Goal: Task Accomplishment & Management: Manage account settings

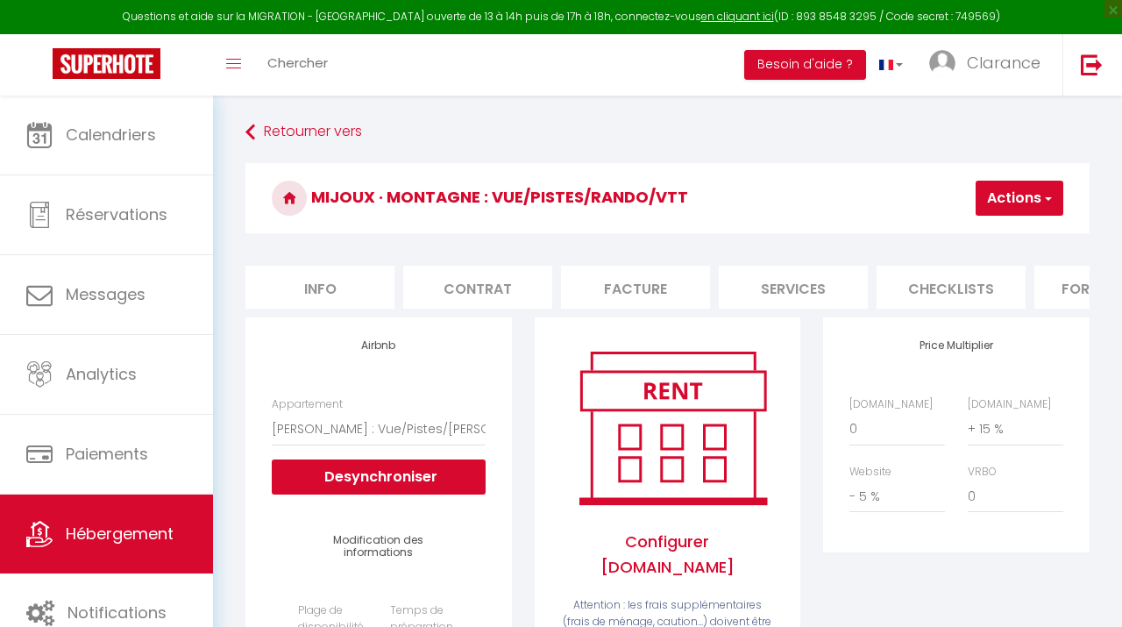
select select "9538-48135754"
select select "365"
select select "EUR"
select select "+ 15 %"
select select "- 5 %"
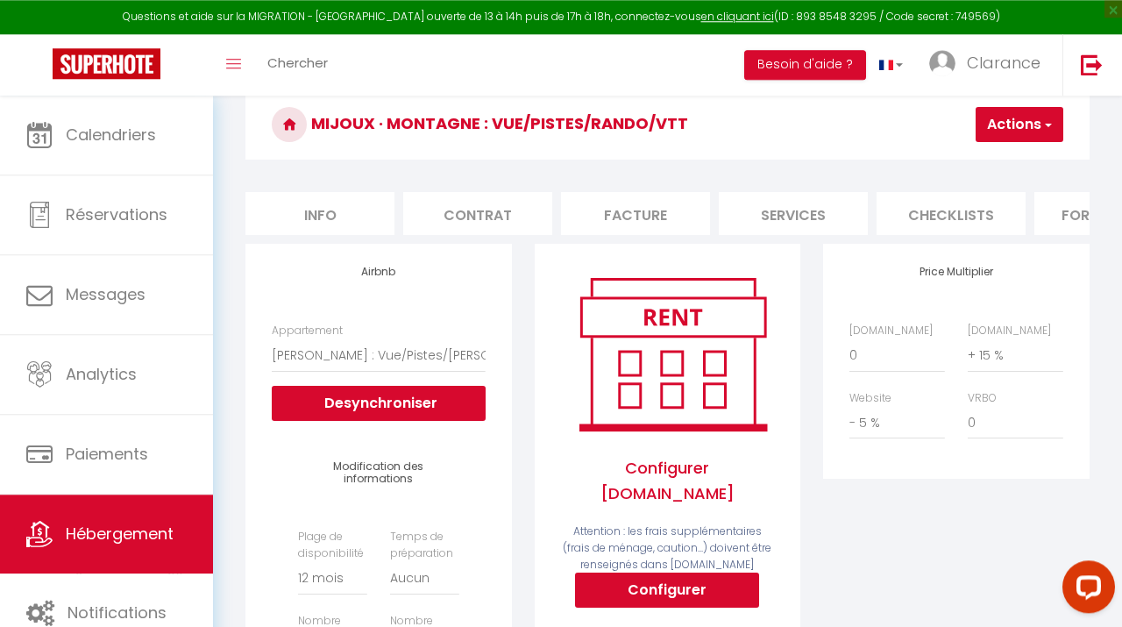
scroll to position [0, 734]
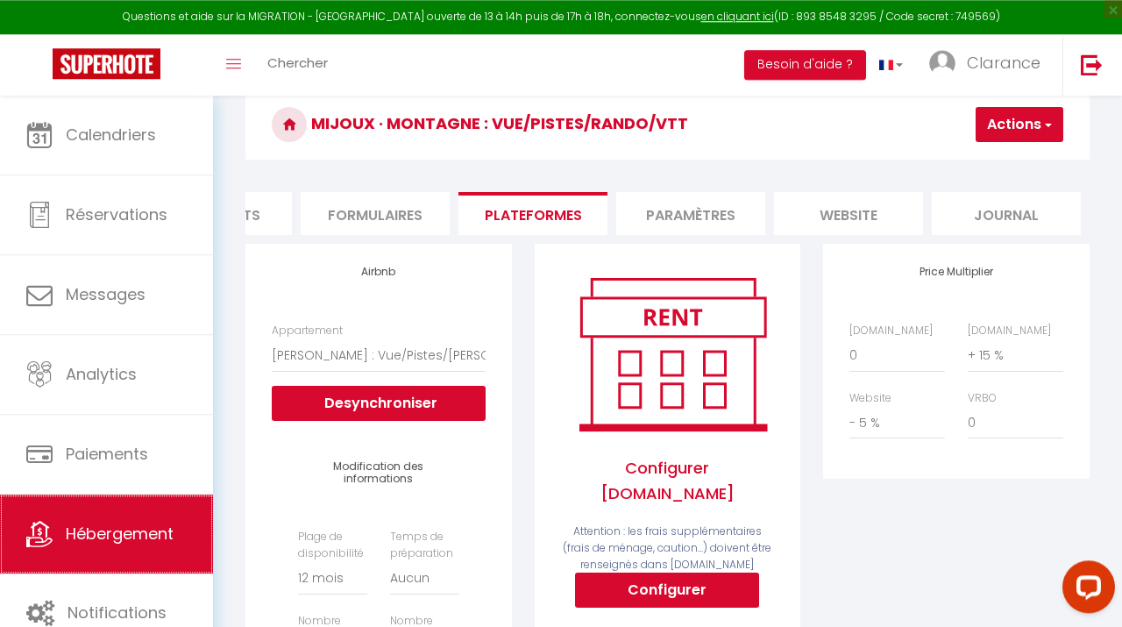
click at [132, 528] on span "Hébergement" at bounding box center [120, 533] width 108 height 22
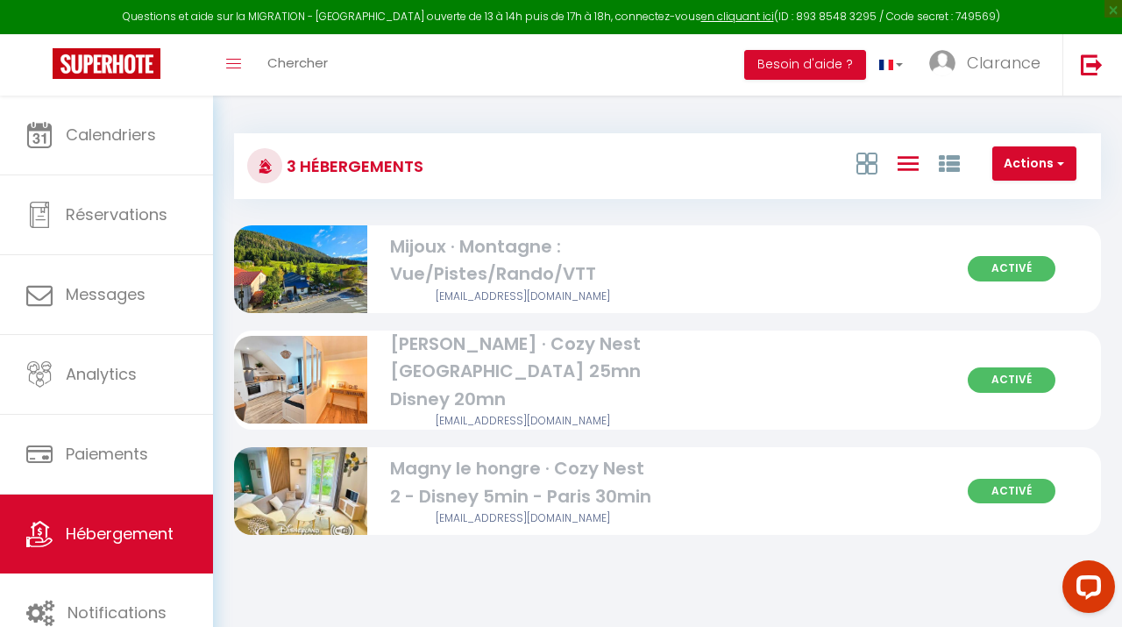
click at [491, 413] on div "[EMAIL_ADDRESS][DOMAIN_NAME]" at bounding box center [523, 421] width 266 height 17
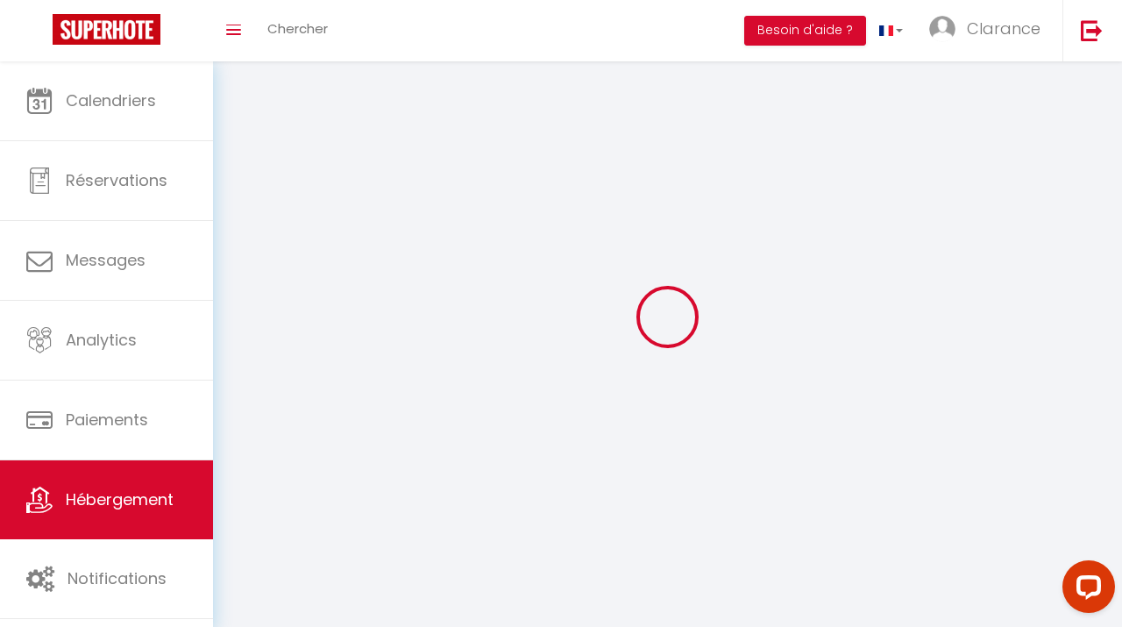
select select
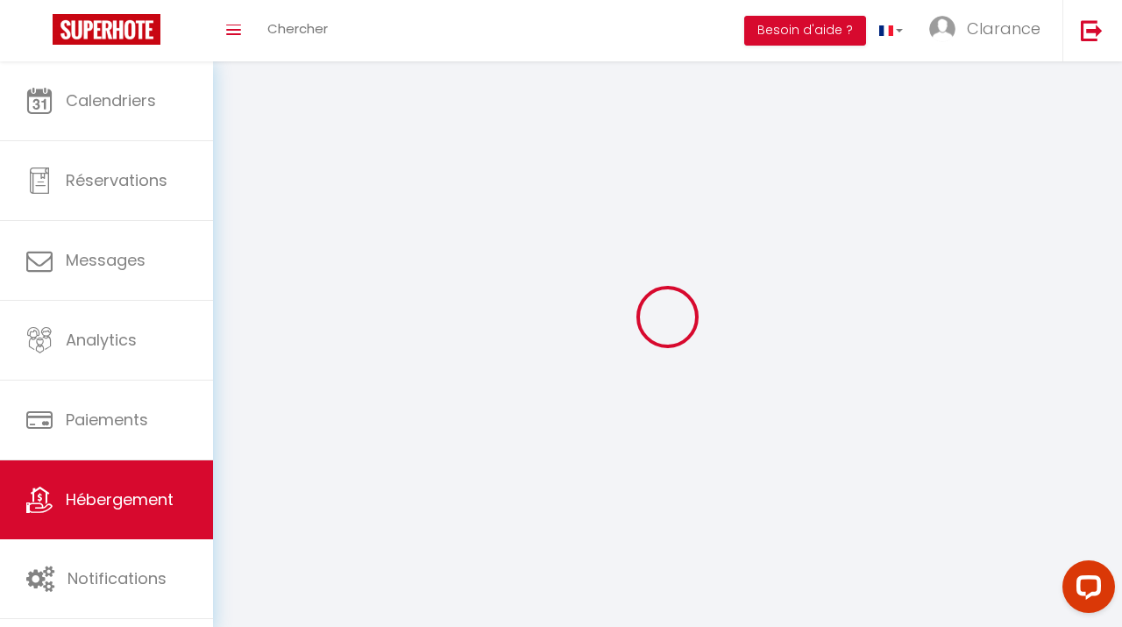
select select
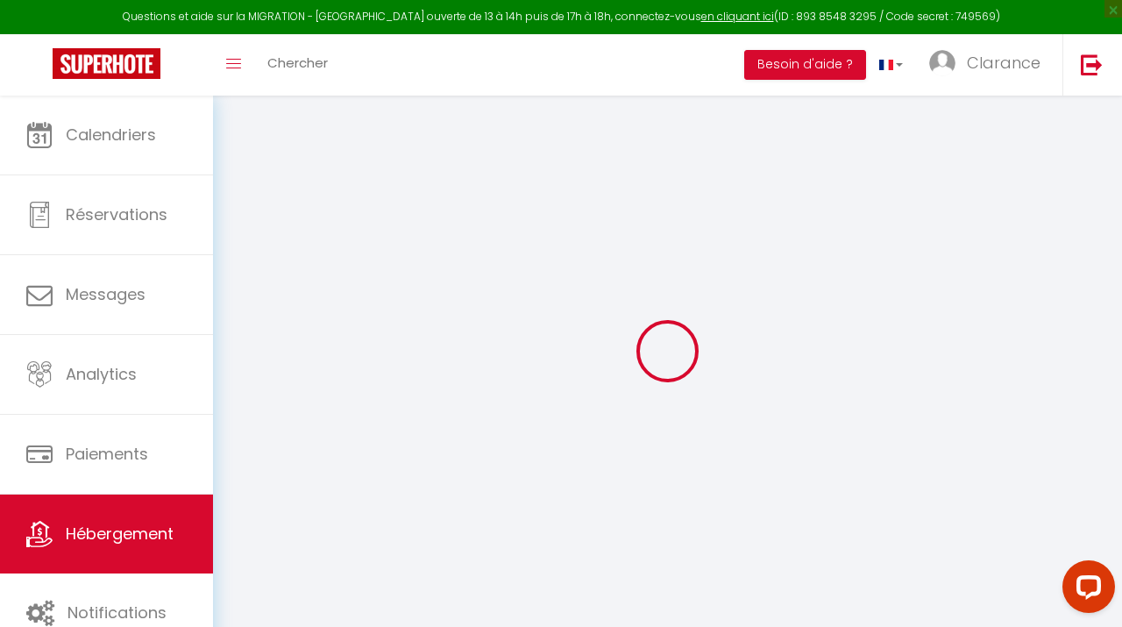
select select
type input "[PERSON_NAME][EMAIL_ADDRESS][DOMAIN_NAME]"
type input "[EMAIL_ADDRESS][DOMAIN_NAME]"
select select
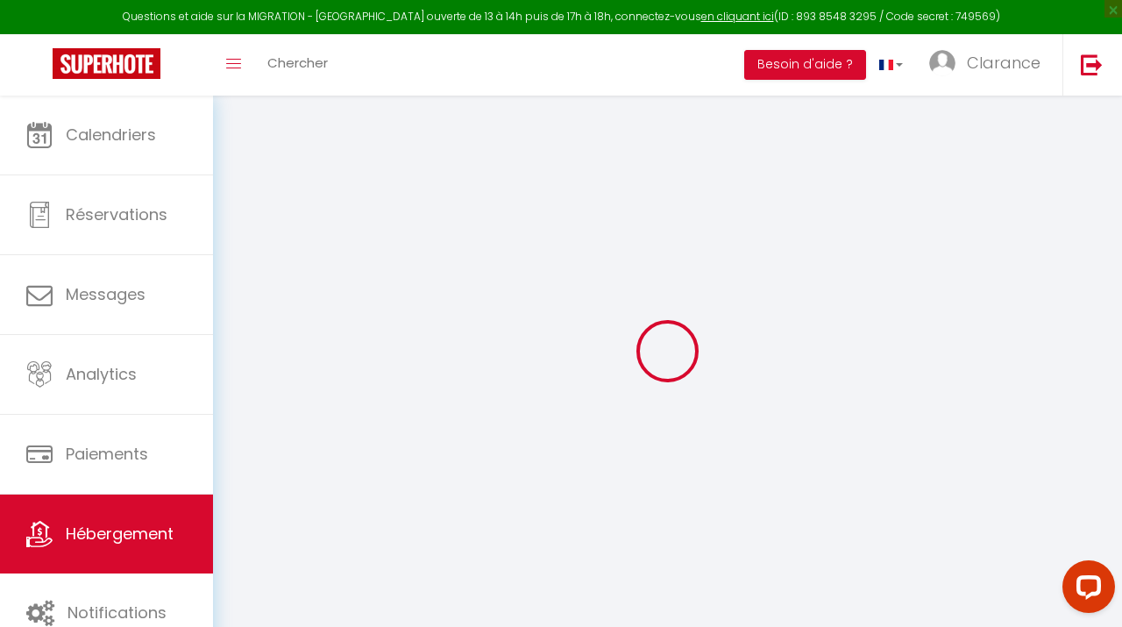
select select
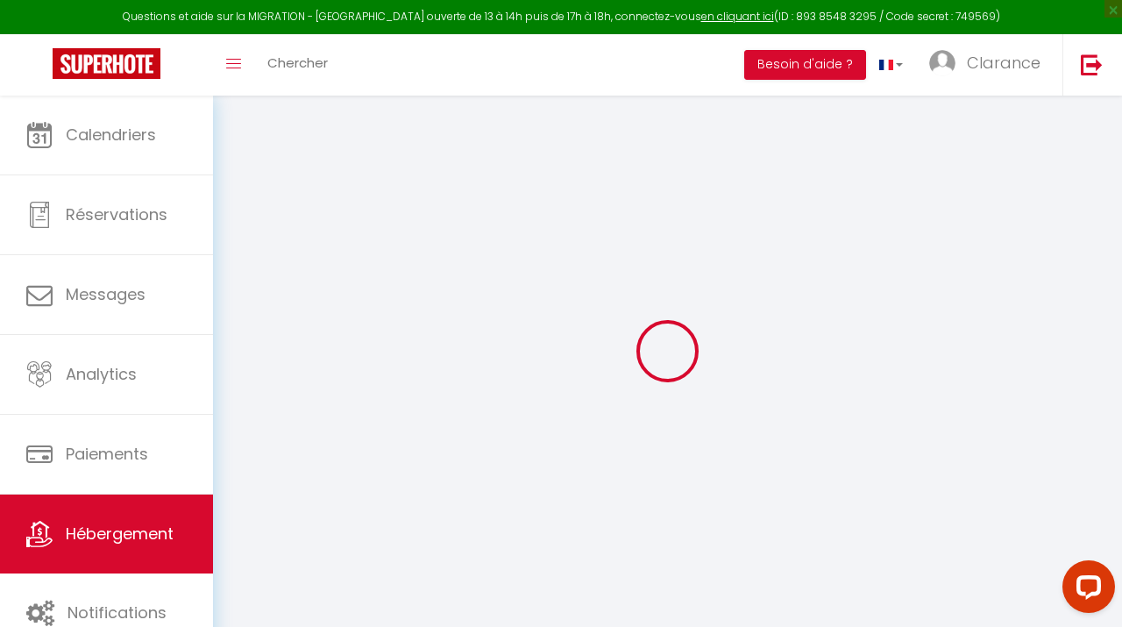
select select
checkbox input "false"
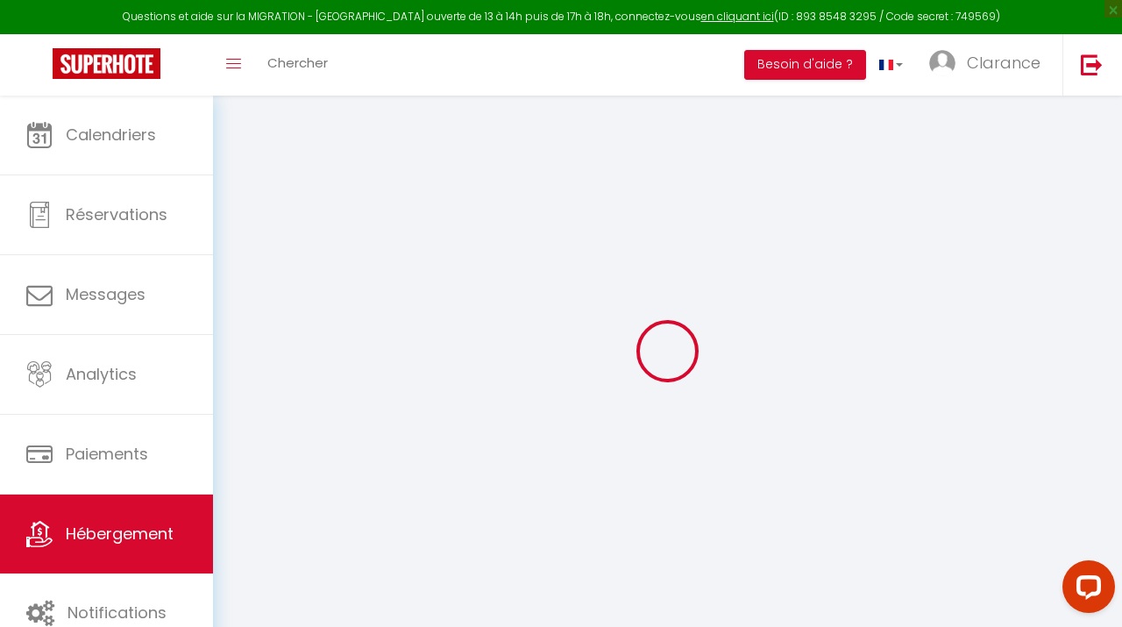
checkbox input "true"
select select
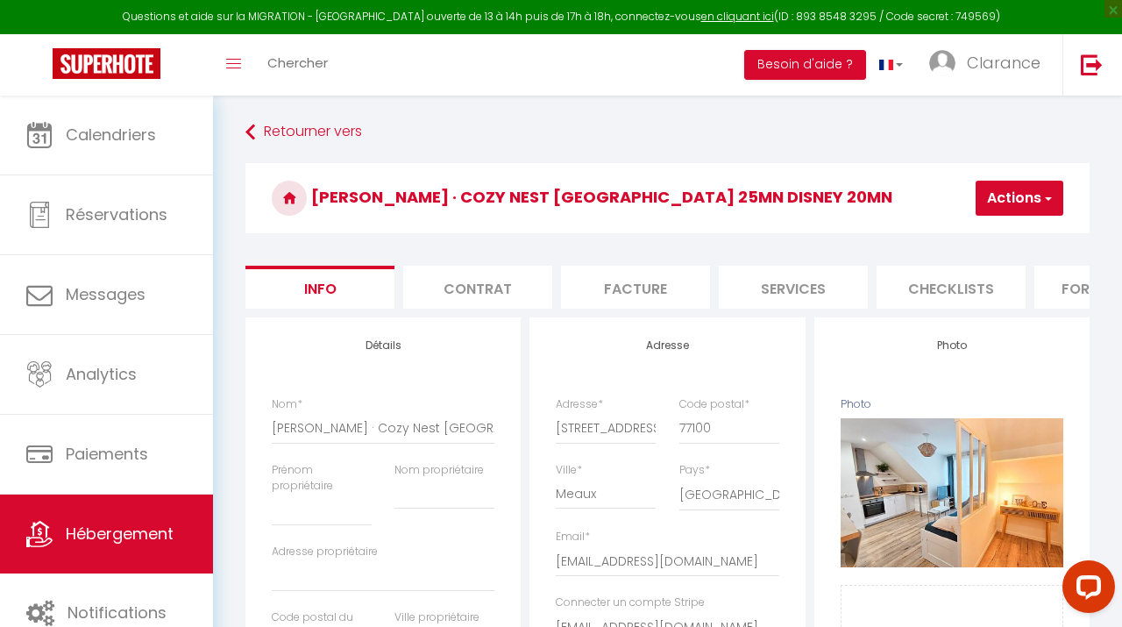
checkbox input "false"
checkbox input "true"
select select
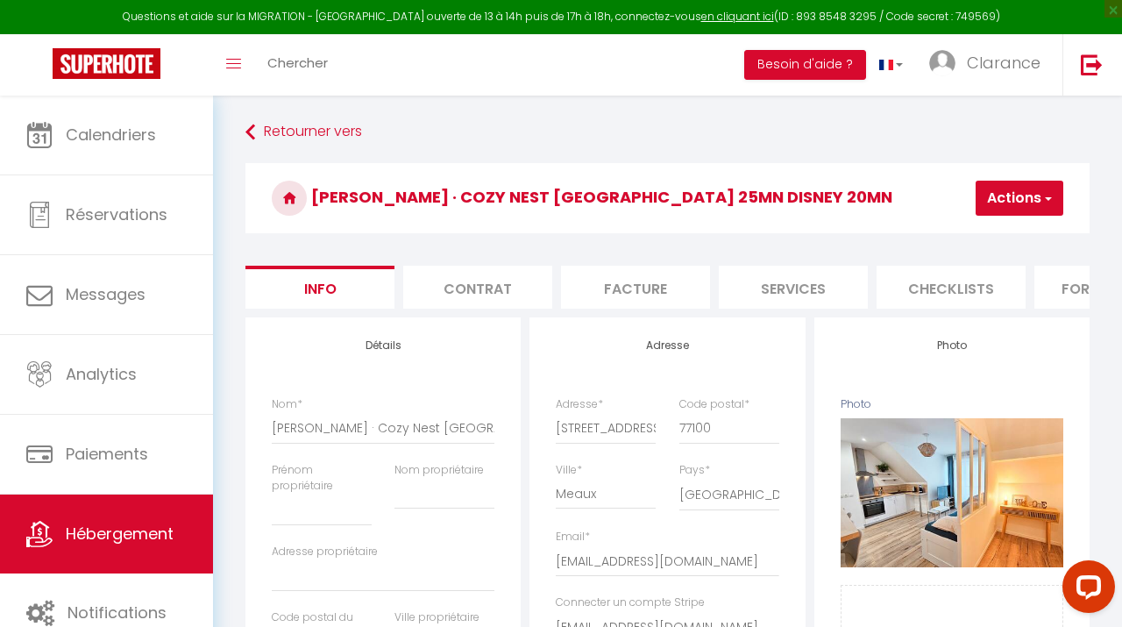
select select
select select "9538-1006514376561521629"
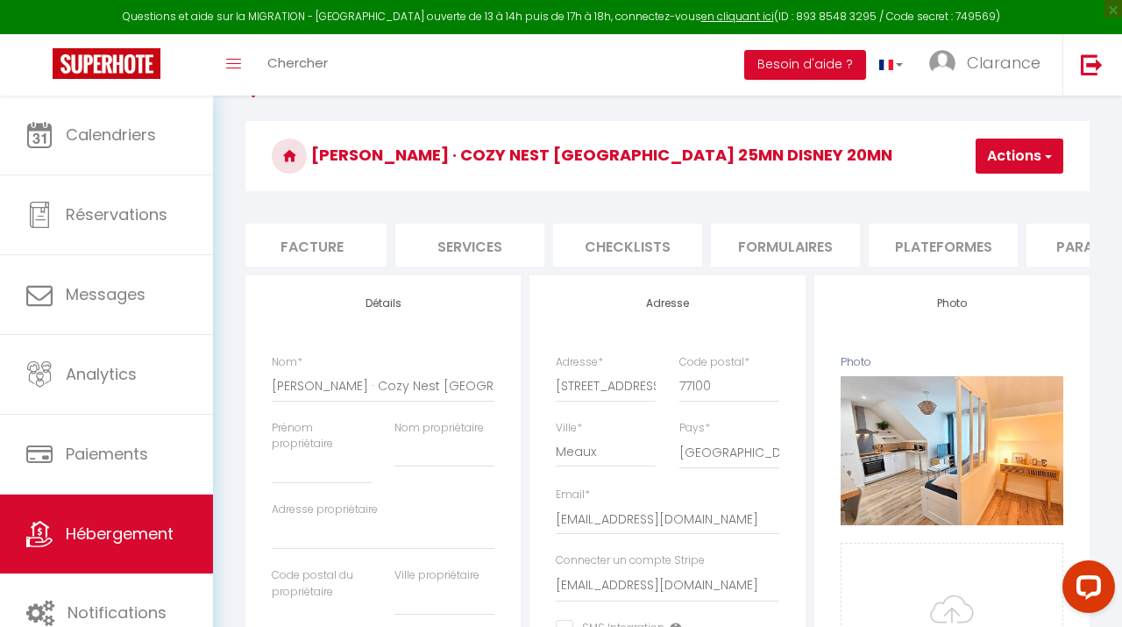
scroll to position [0, 332]
click at [897, 245] on li "Plateformes" at bounding box center [934, 244] width 149 height 43
select select
select select "365"
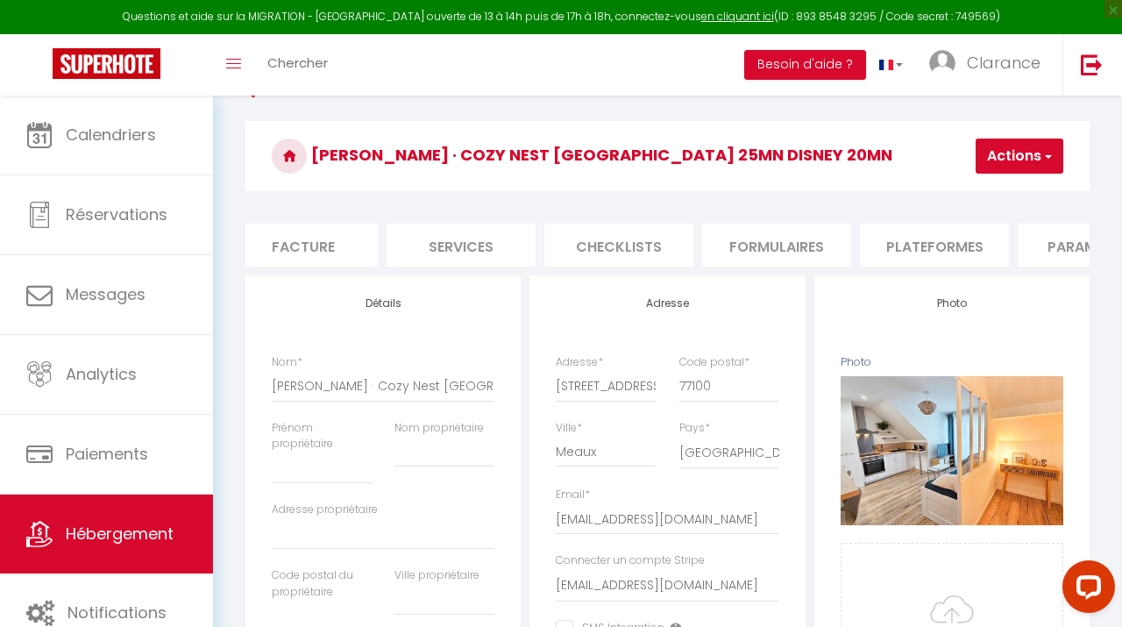
select select "EUR"
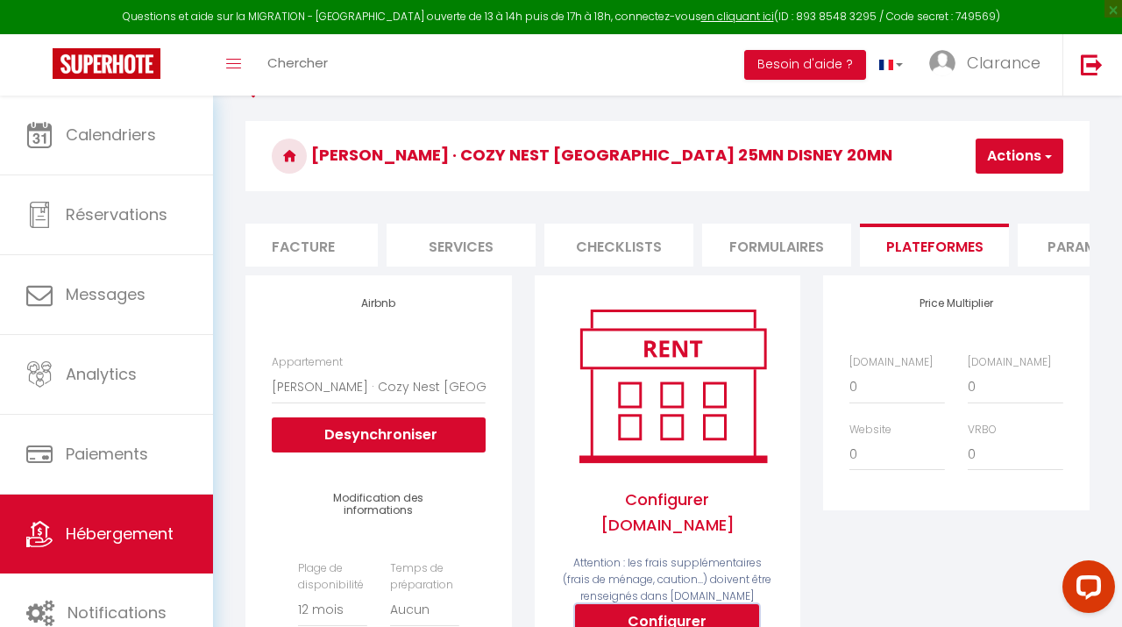
click at [660, 604] on button "Configurer" at bounding box center [667, 621] width 184 height 35
select select
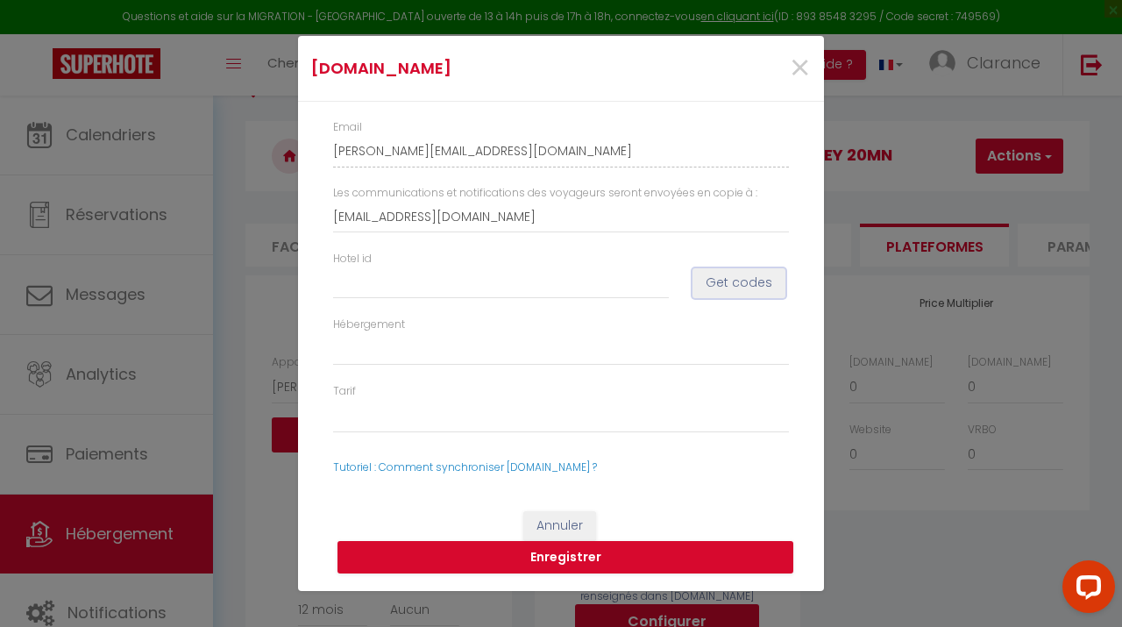
click at [730, 282] on button "Get codes" at bounding box center [738, 283] width 93 height 30
select select
click at [441, 295] on input "Hotel id" at bounding box center [501, 282] width 336 height 32
type input "1"
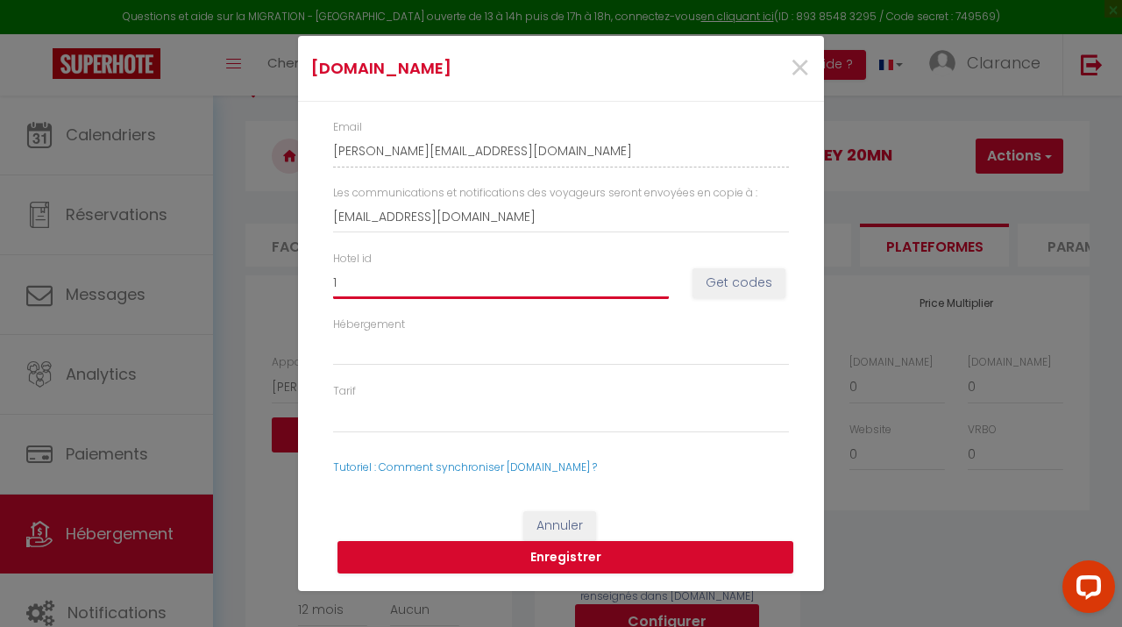
select select
type input "14"
select select
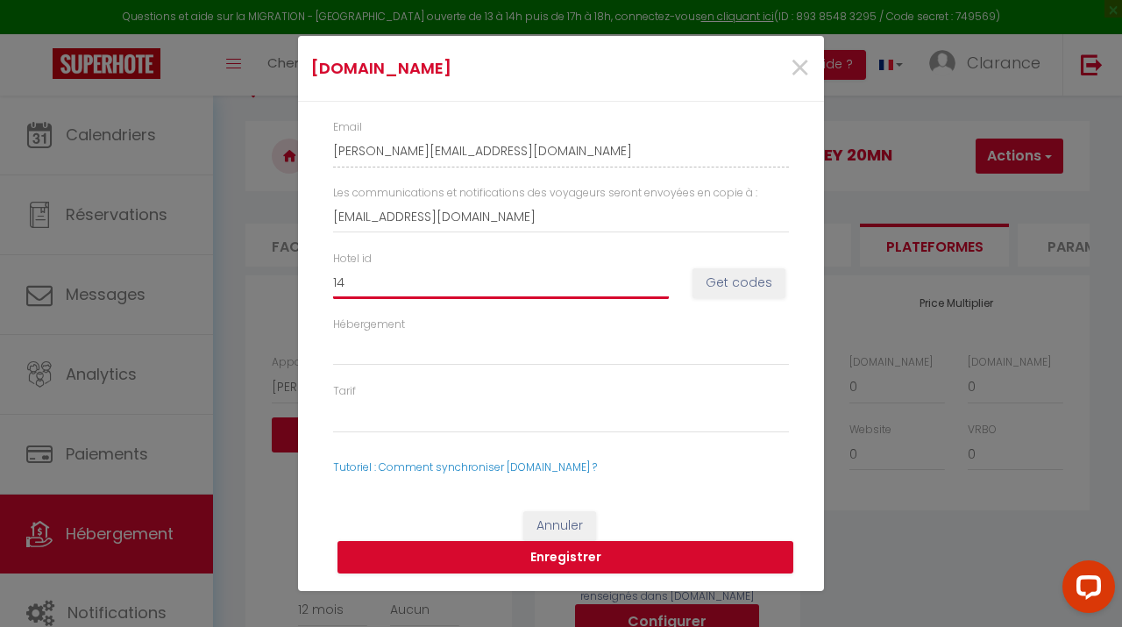
type input "147"
select select
type input "1474"
select select
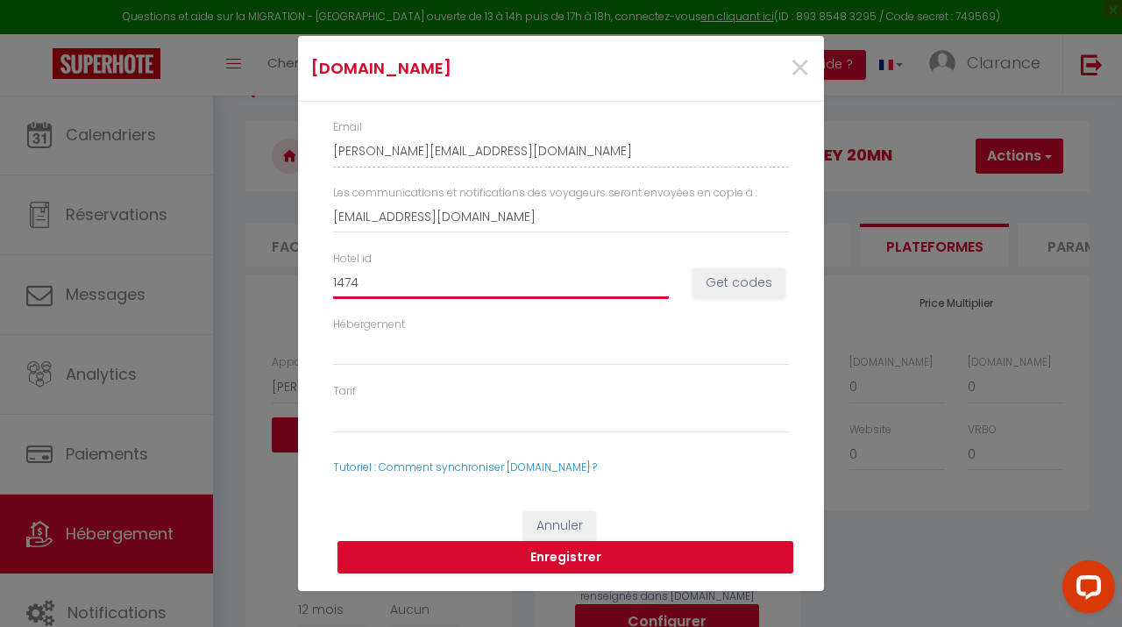
select select
type input "14742"
select select
type input "147429"
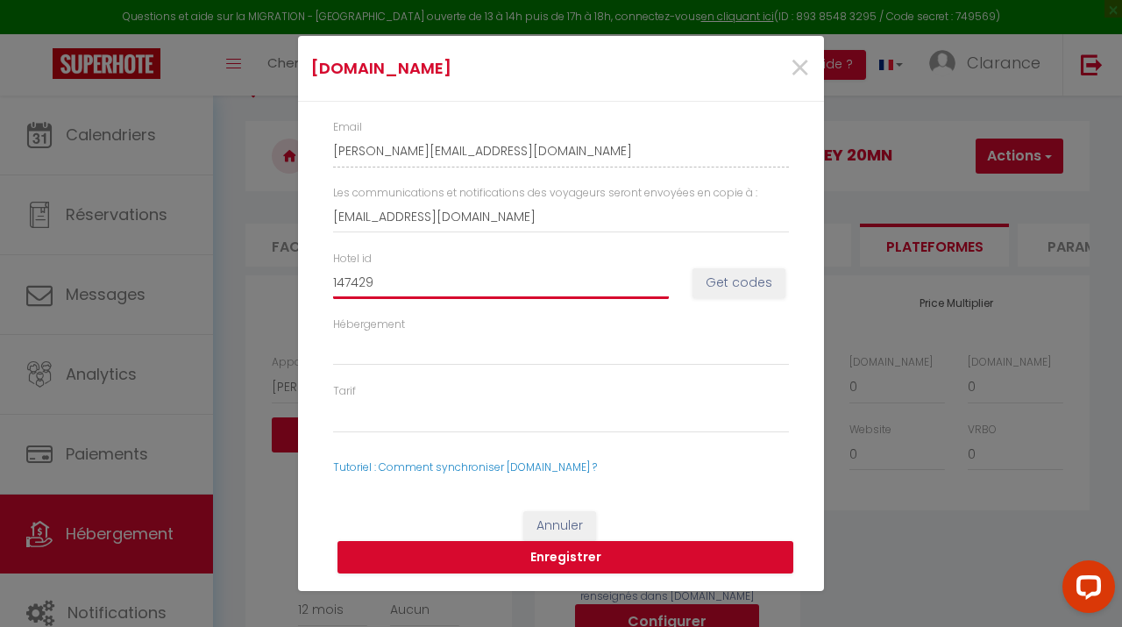
select select
type input "1474292"
select select
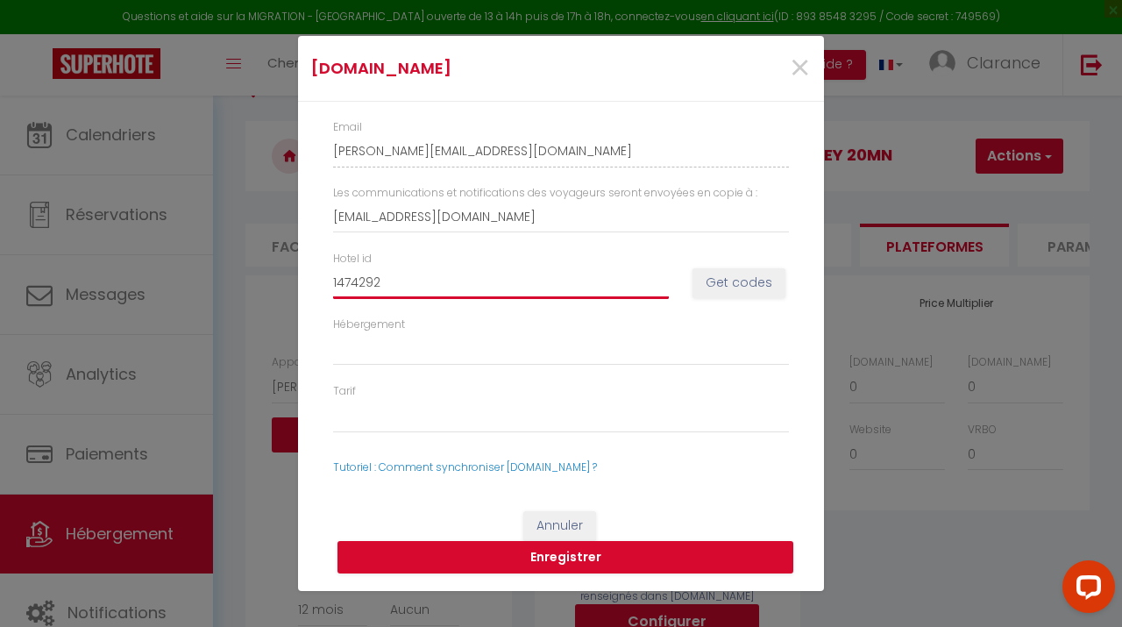
type input "14742924"
select select
type input "14742924"
click at [699, 279] on button "Get codes" at bounding box center [738, 283] width 93 height 30
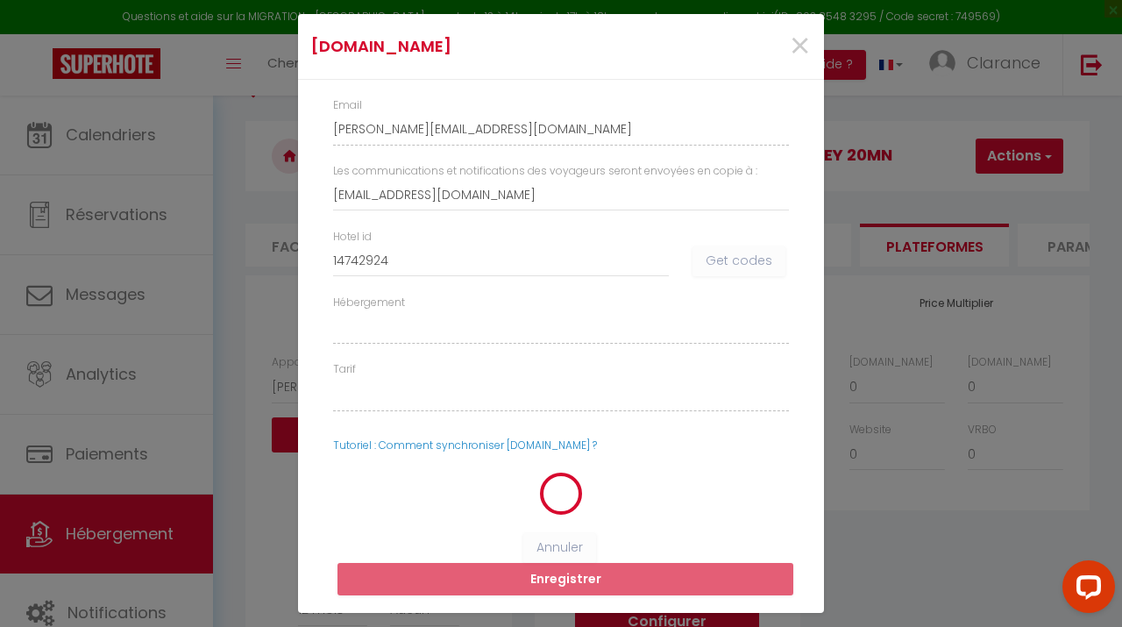
select select
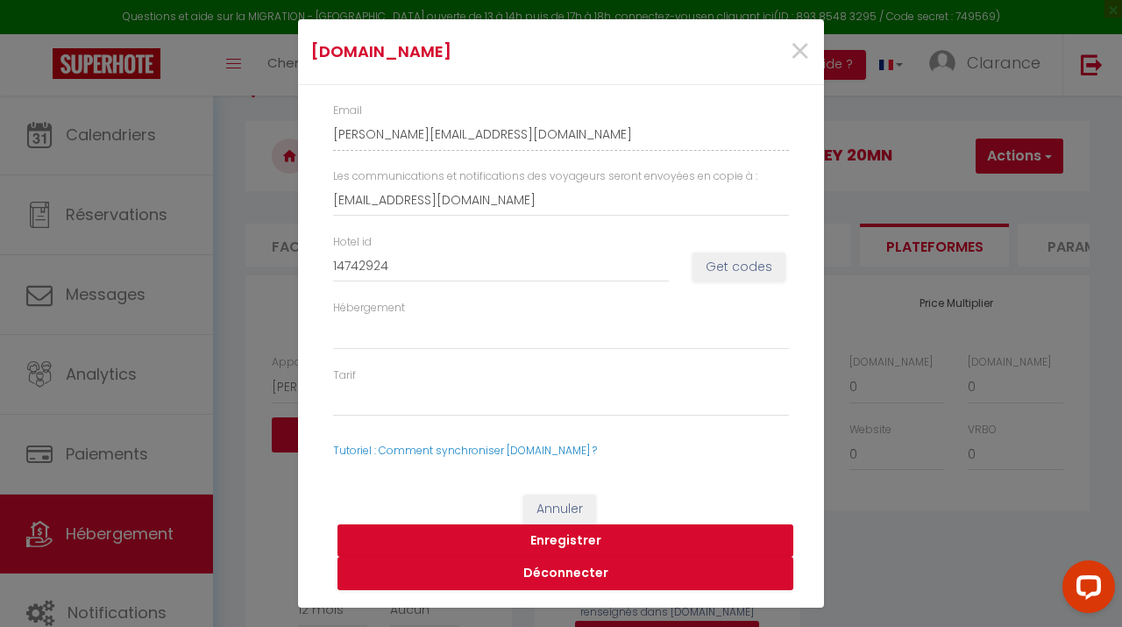
click at [548, 543] on button "Enregistrer" at bounding box center [565, 540] width 456 height 33
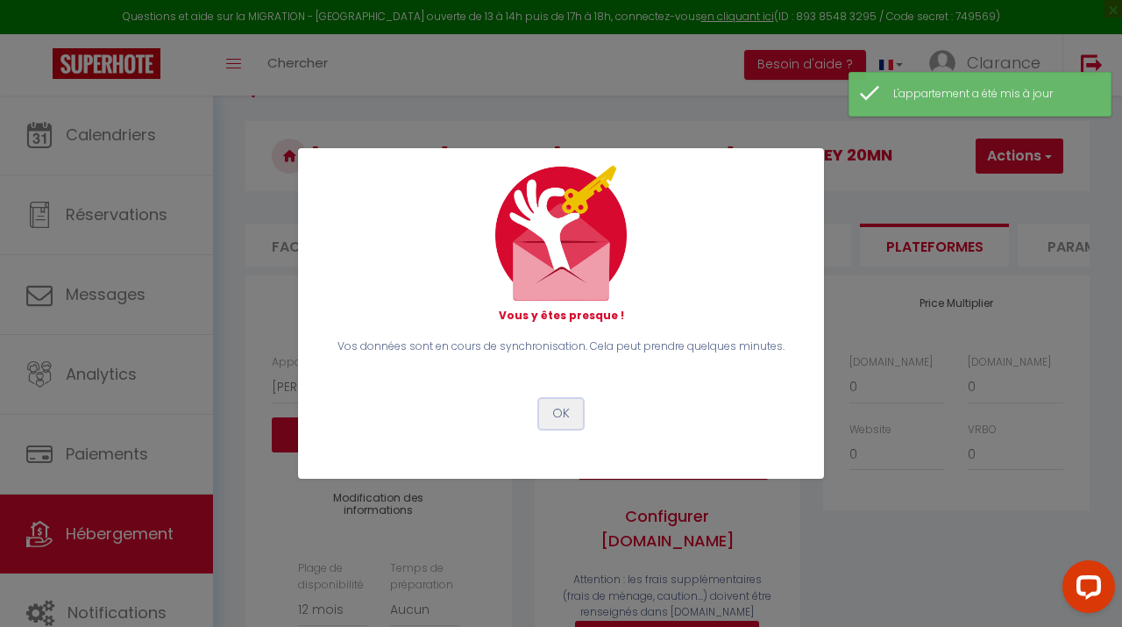
click at [557, 413] on button "OK" at bounding box center [561, 414] width 44 height 30
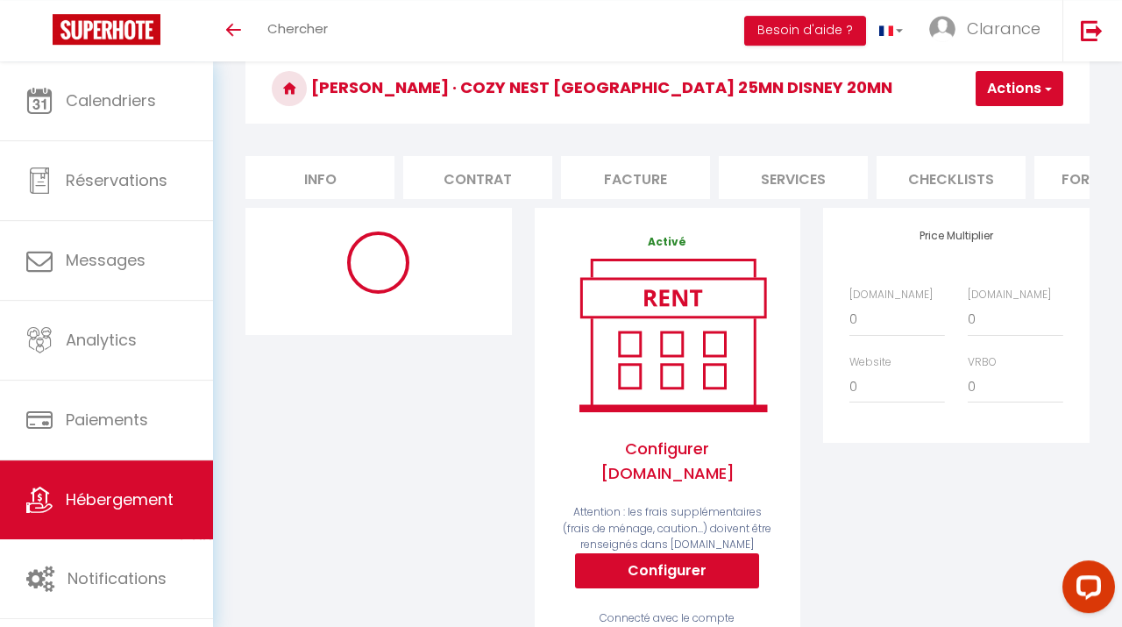
scroll to position [0, 332]
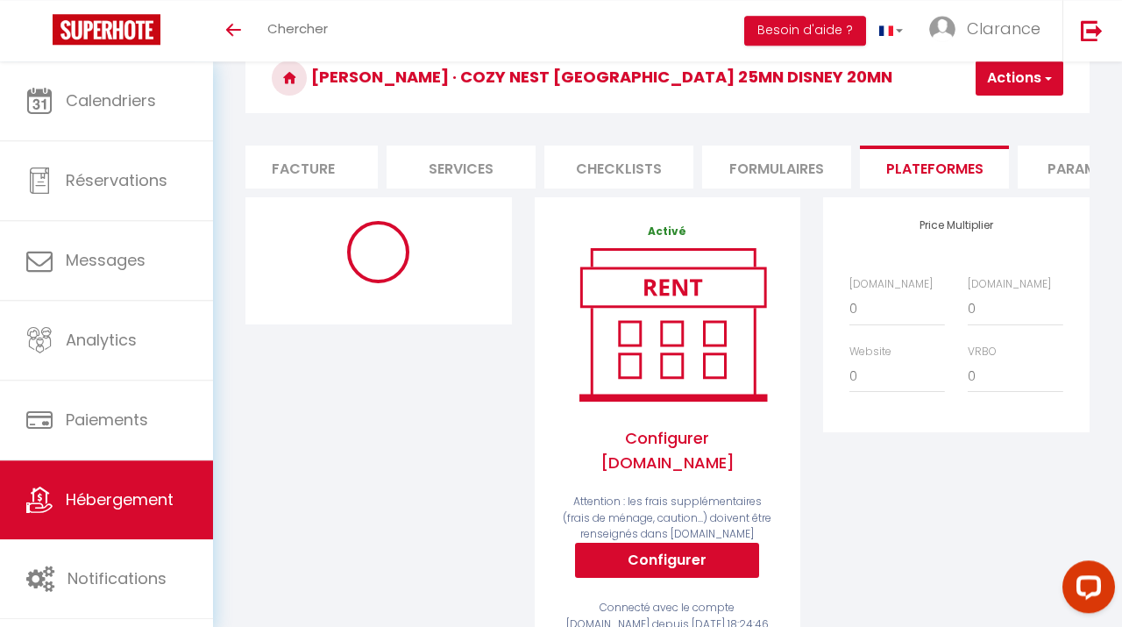
select select "9538-1006514376561521629"
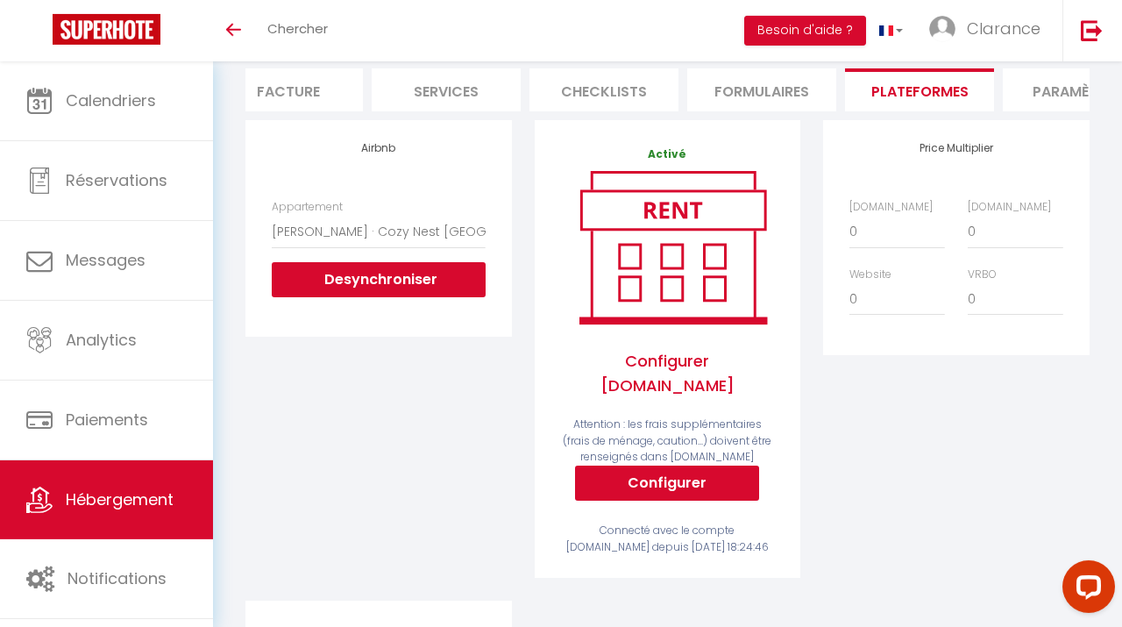
scroll to position [0, 0]
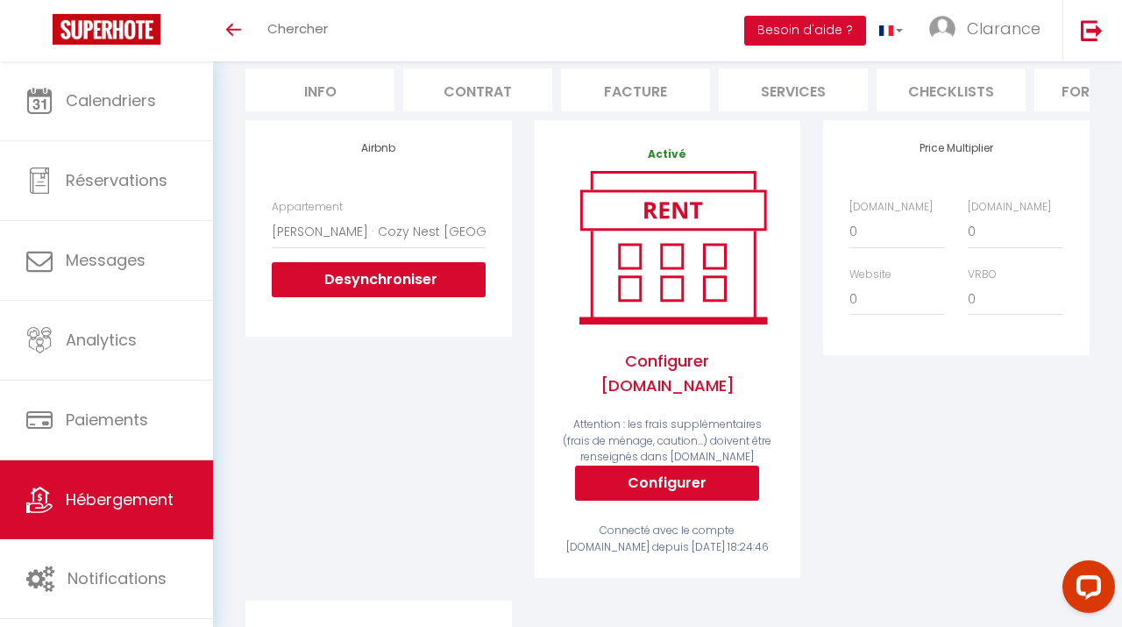
click at [332, 81] on li "Info" at bounding box center [319, 89] width 149 height 43
checkbox input "false"
checkbox input "true"
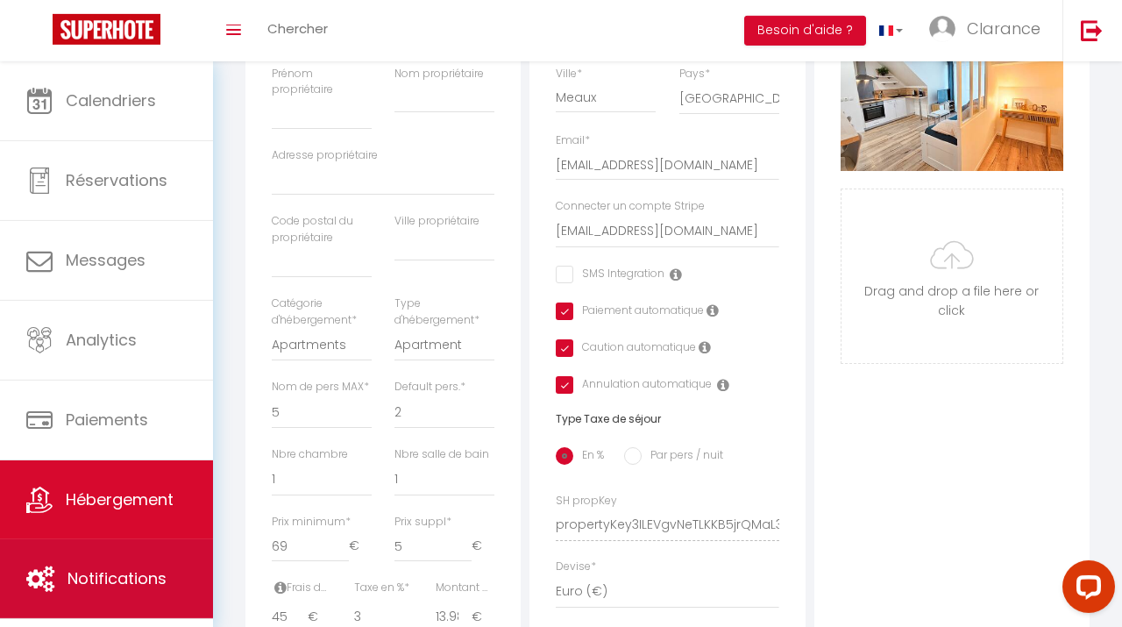
scroll to position [365, 0]
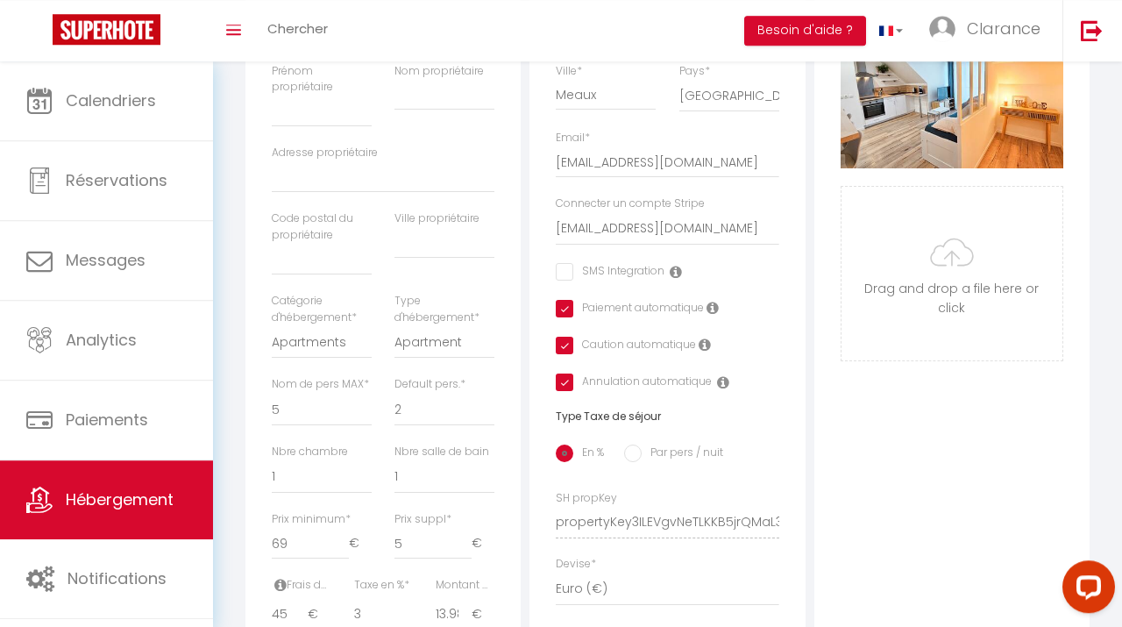
click at [94, 484] on link "Hébergement" at bounding box center [106, 499] width 213 height 79
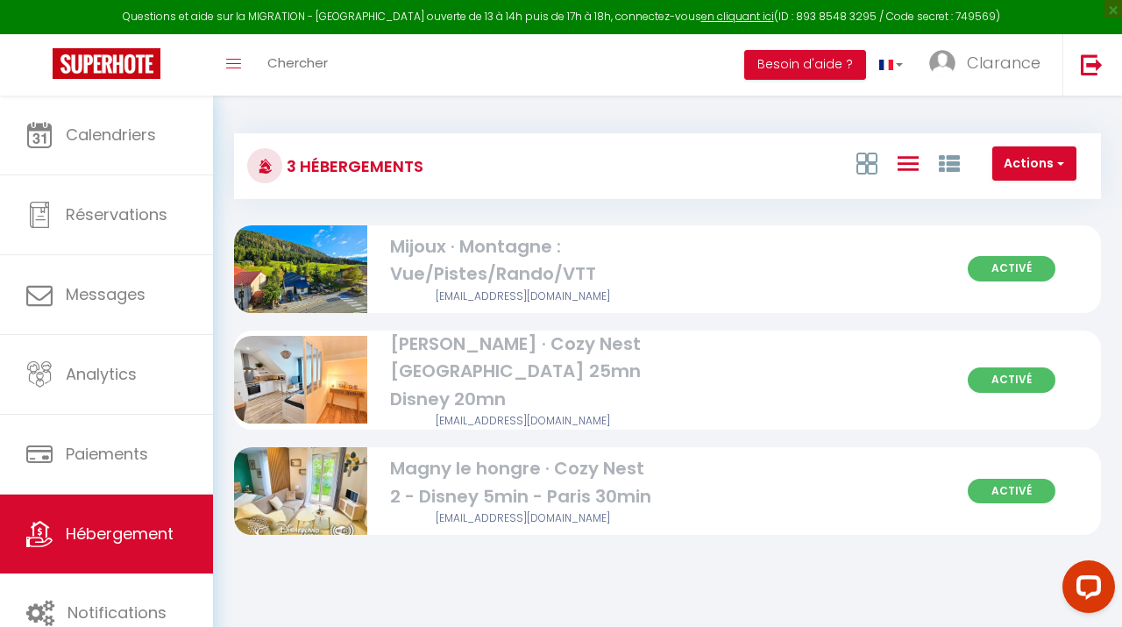
click at [465, 353] on div "[PERSON_NAME] · Cozy Nest [GEOGRAPHIC_DATA] 25mn Disney 20mn" at bounding box center [523, 371] width 266 height 82
select select "3"
select select "2"
select select "1"
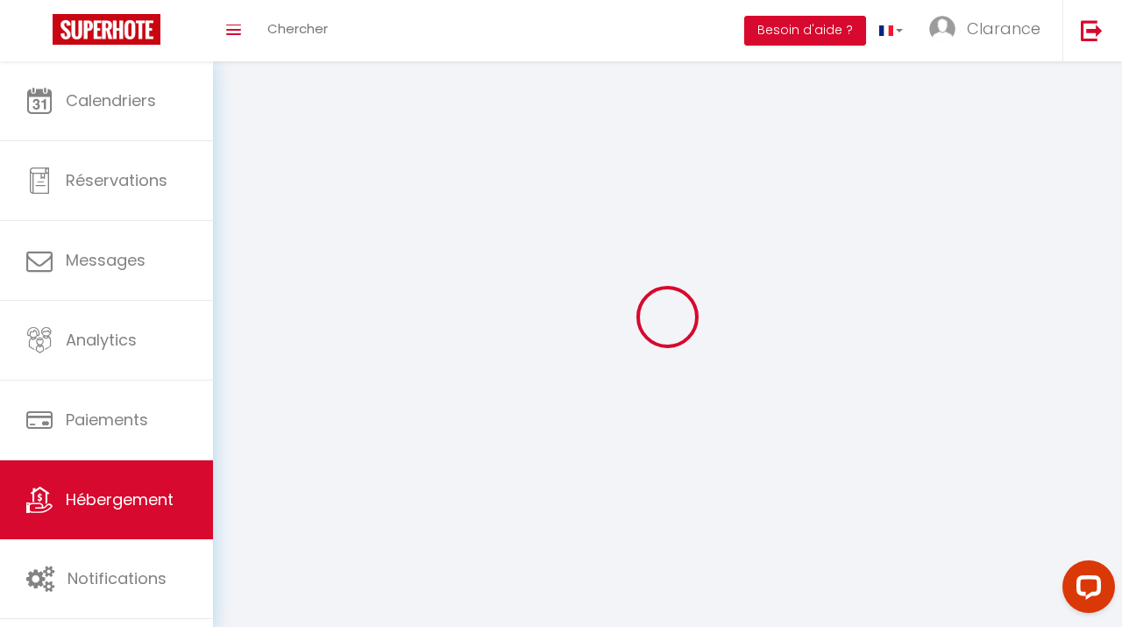
select select
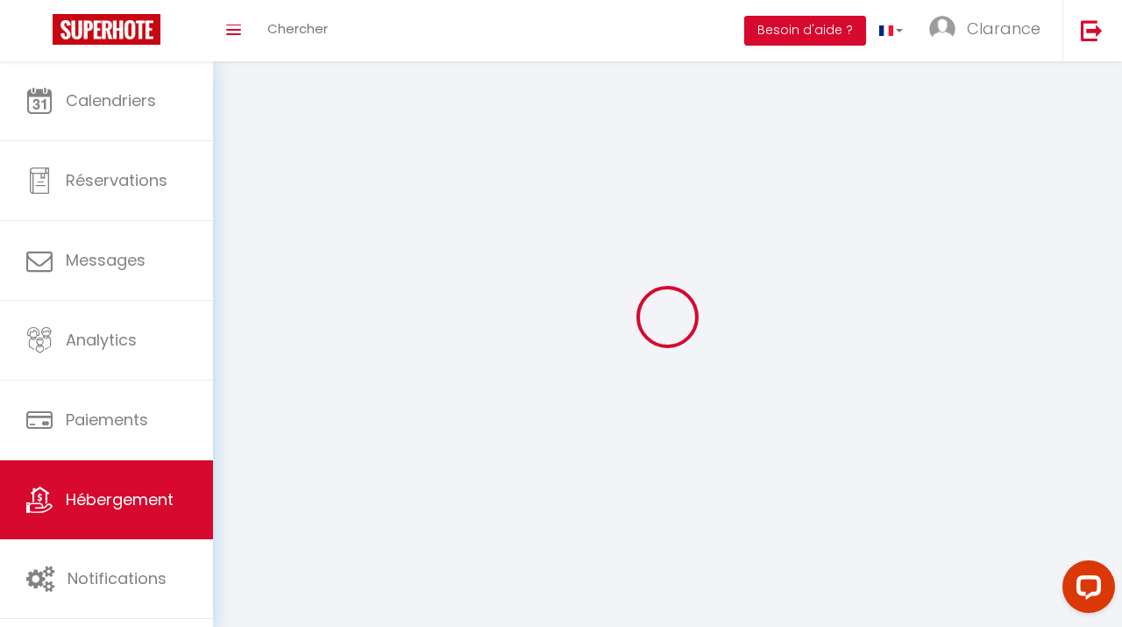
select select
checkbox input "false"
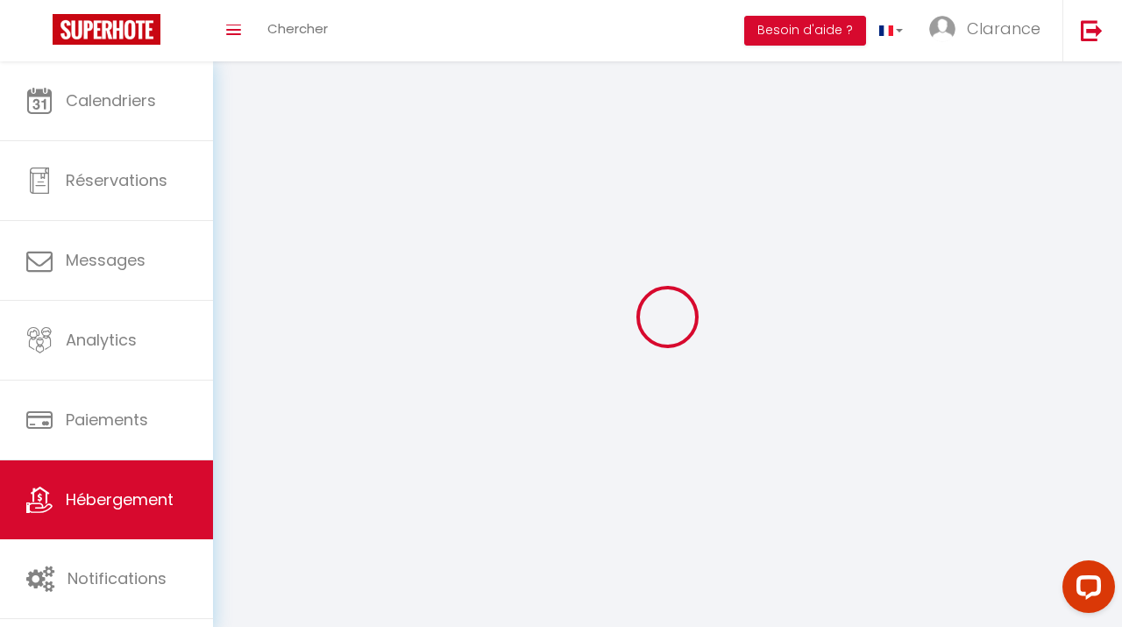
checkbox input "false"
select select
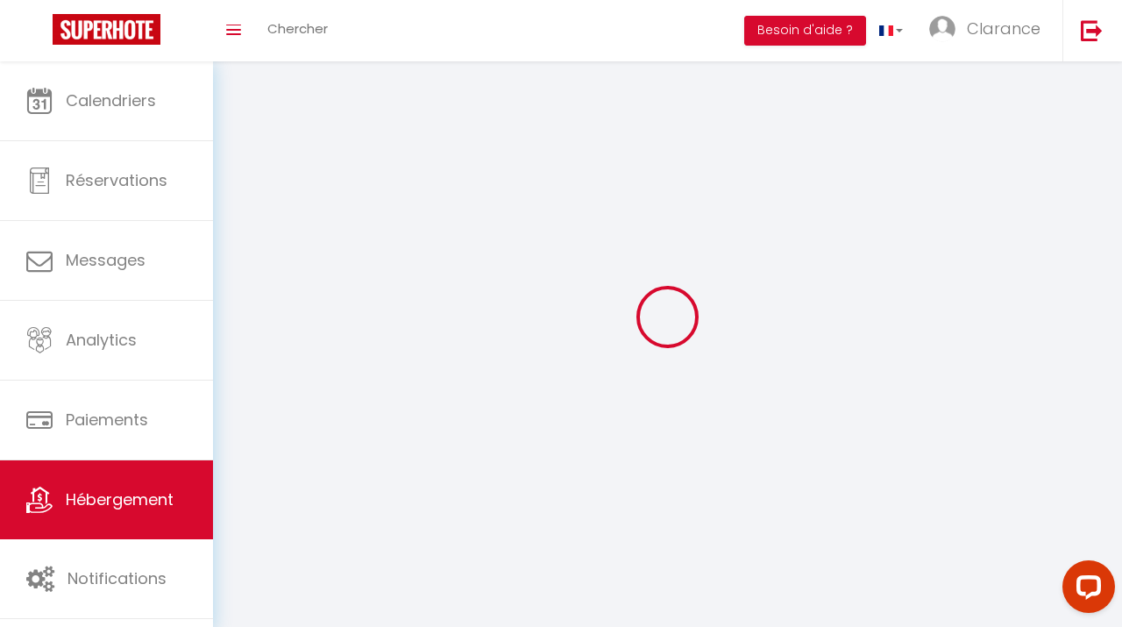
select select
checkbox input "false"
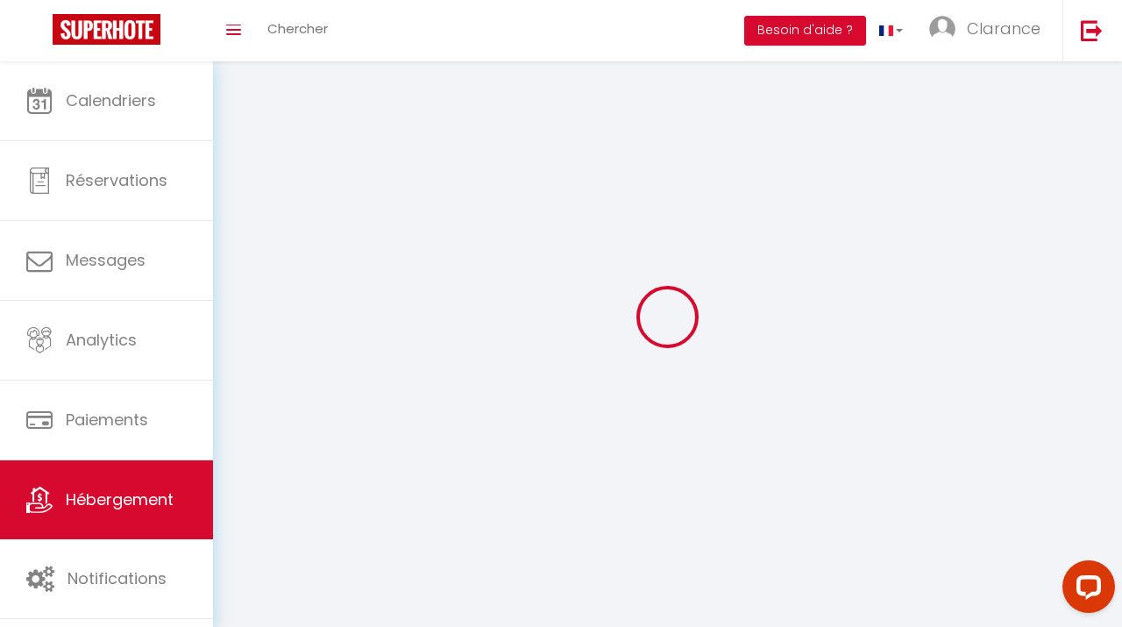
checkbox input "false"
select select
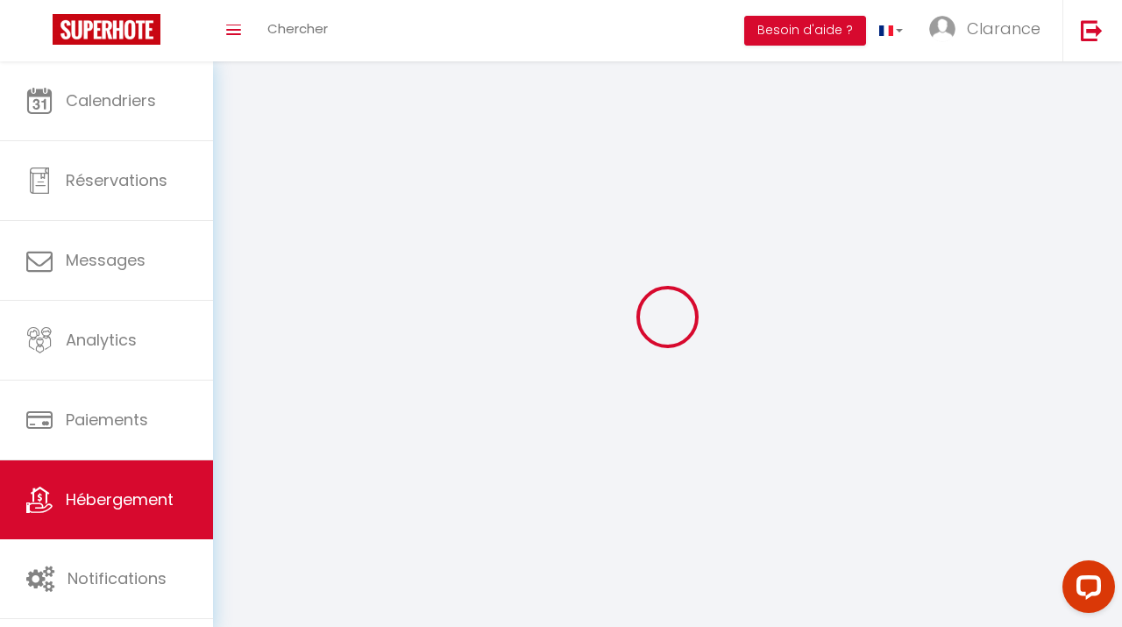
select select "1"
select select
select select "28"
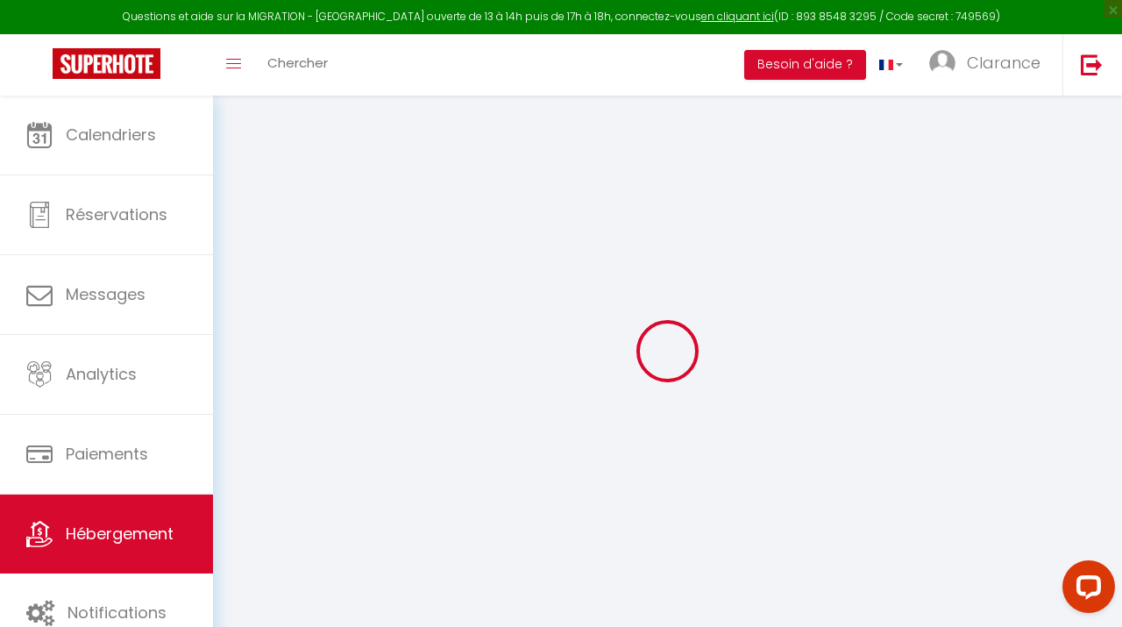
select select
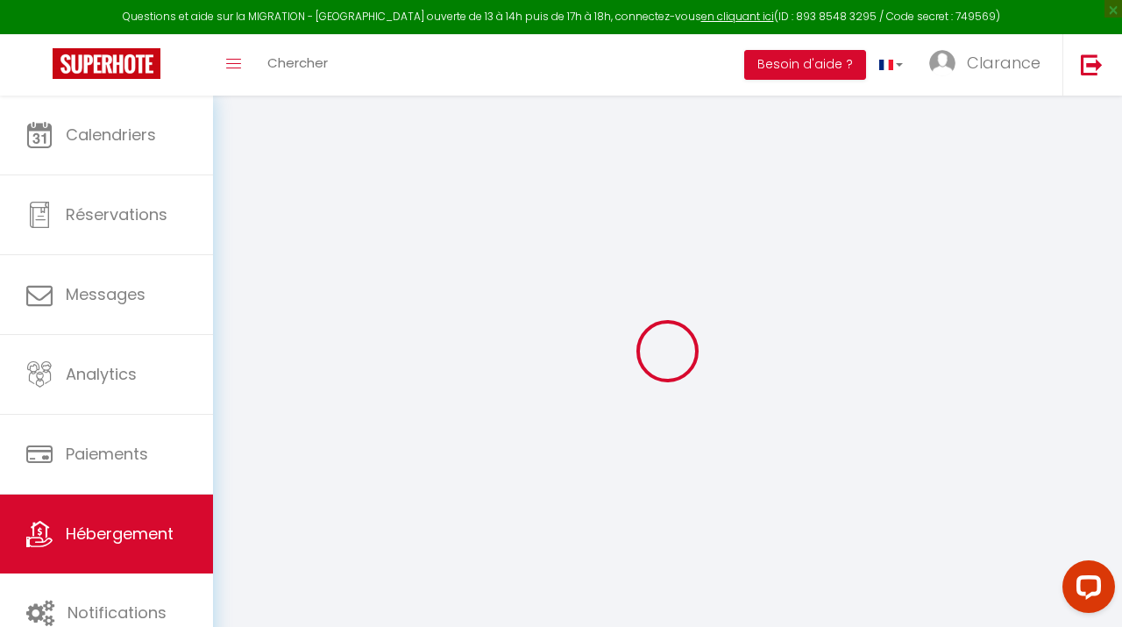
select select
checkbox input "false"
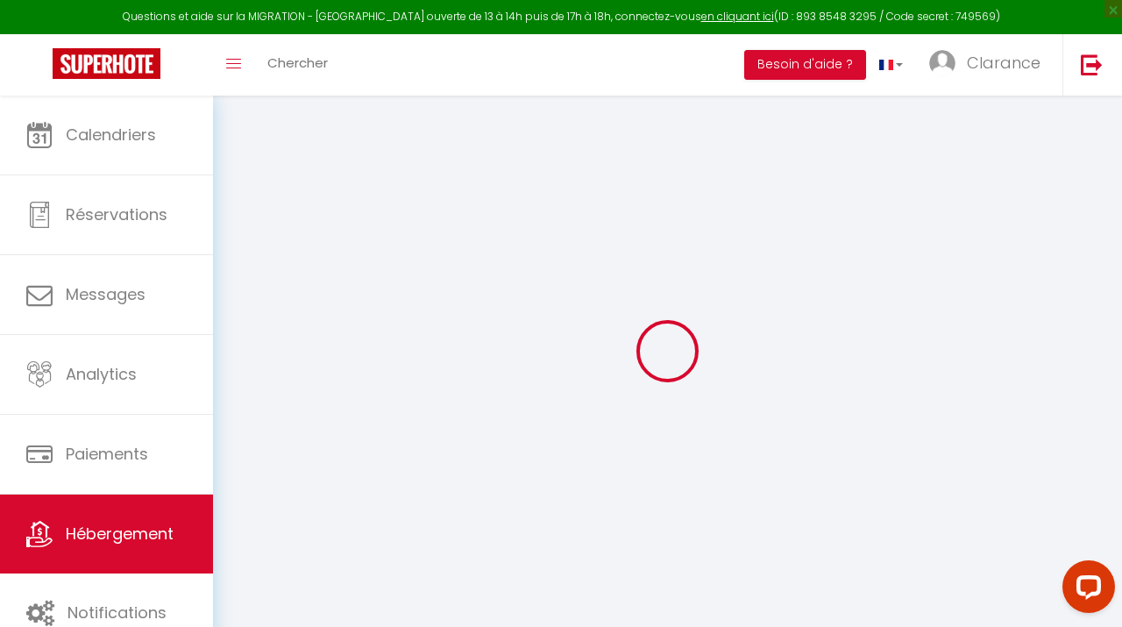
select select
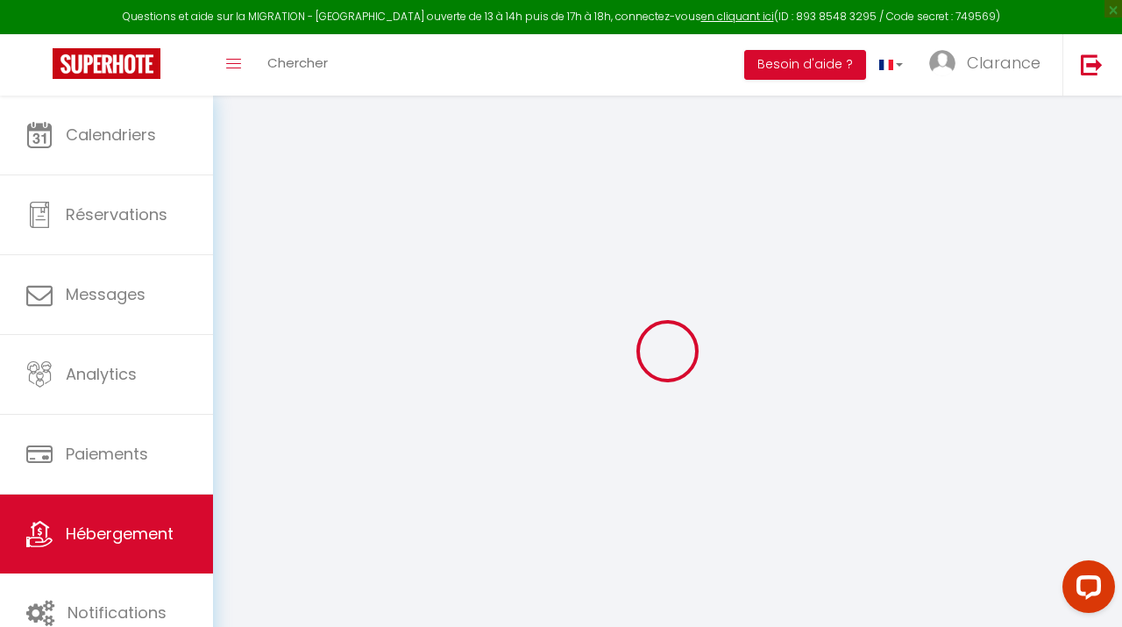
select select
checkbox input "false"
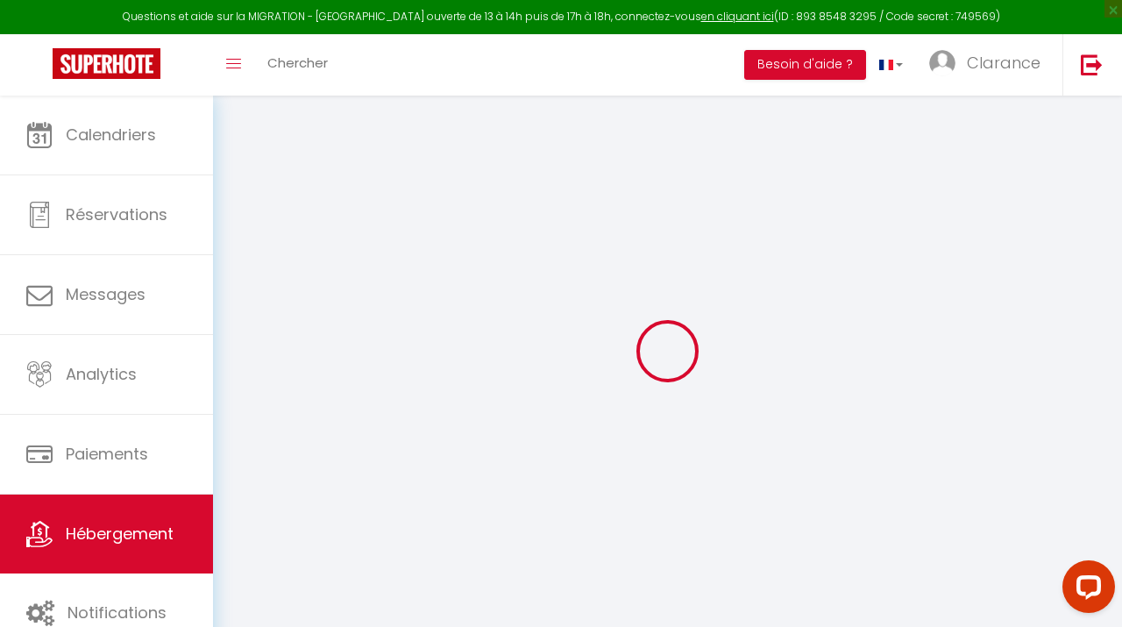
checkbox input "false"
select select
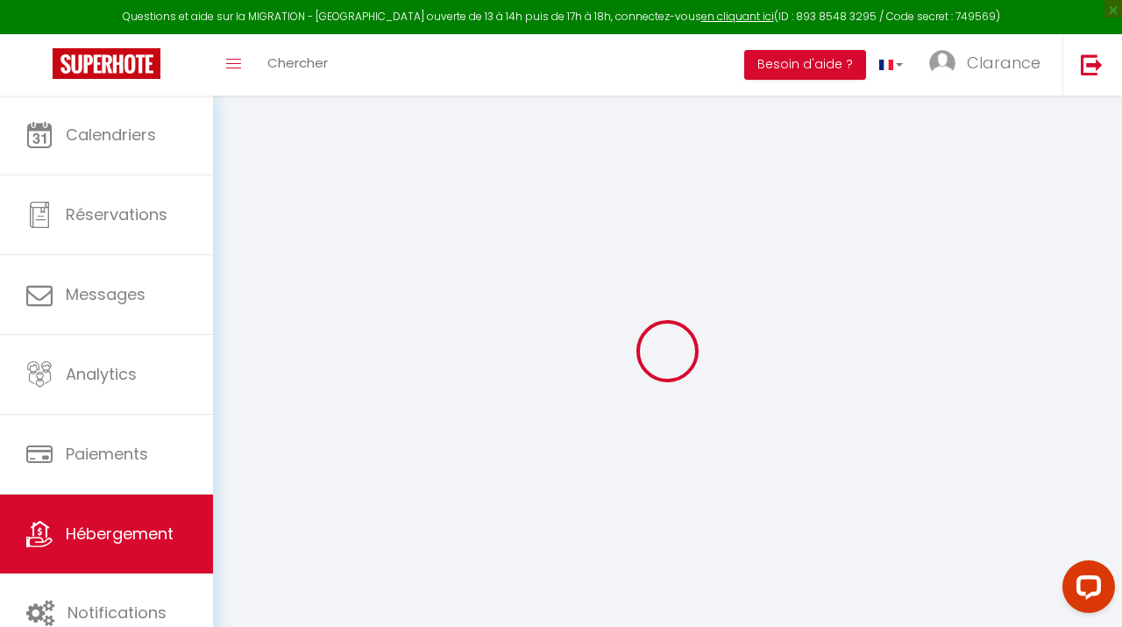
select select
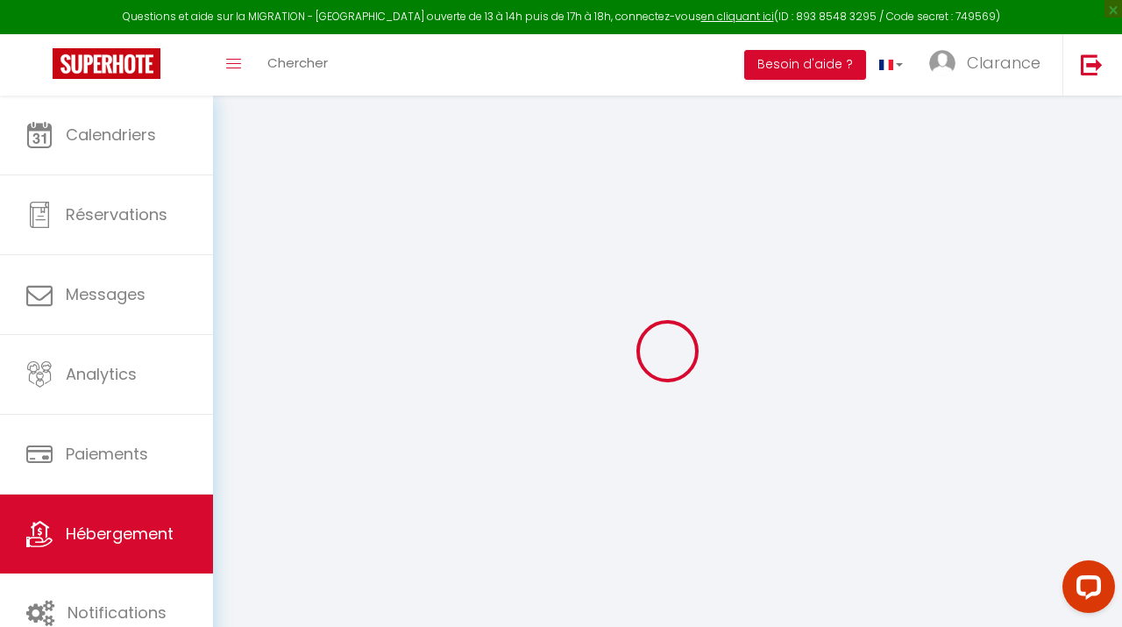
checkbox input "false"
select select
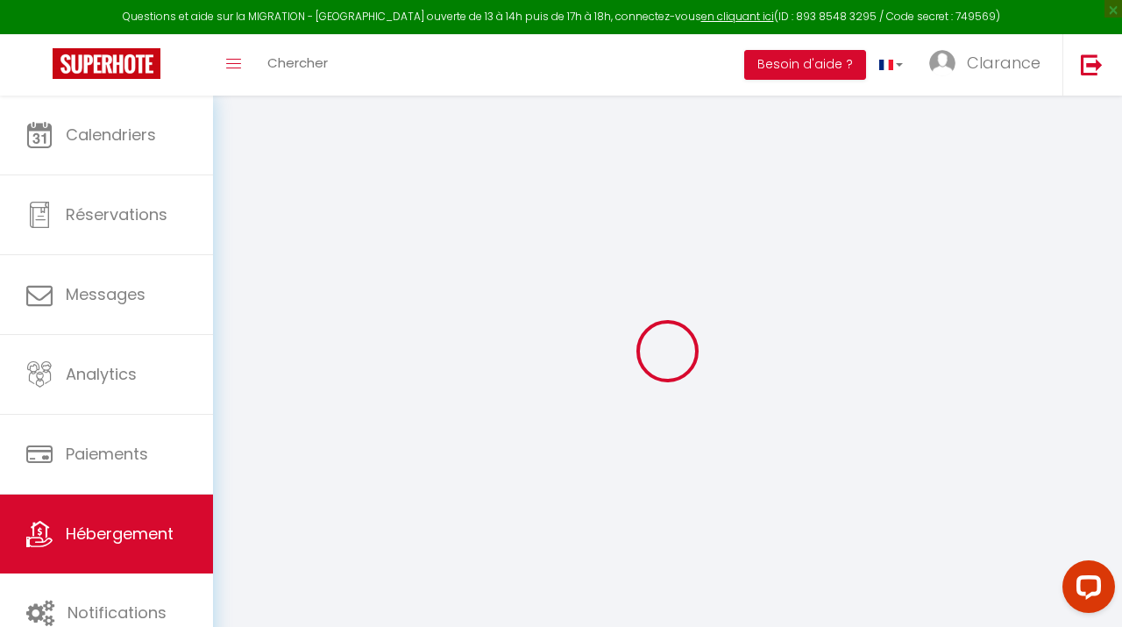
select select
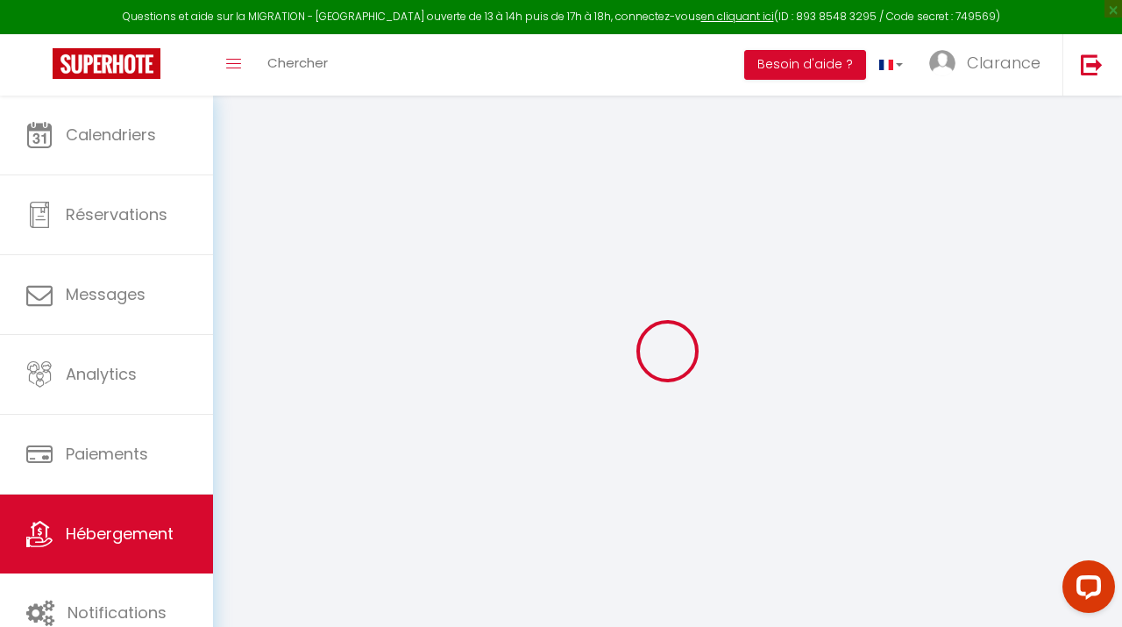
select select
checkbox input "false"
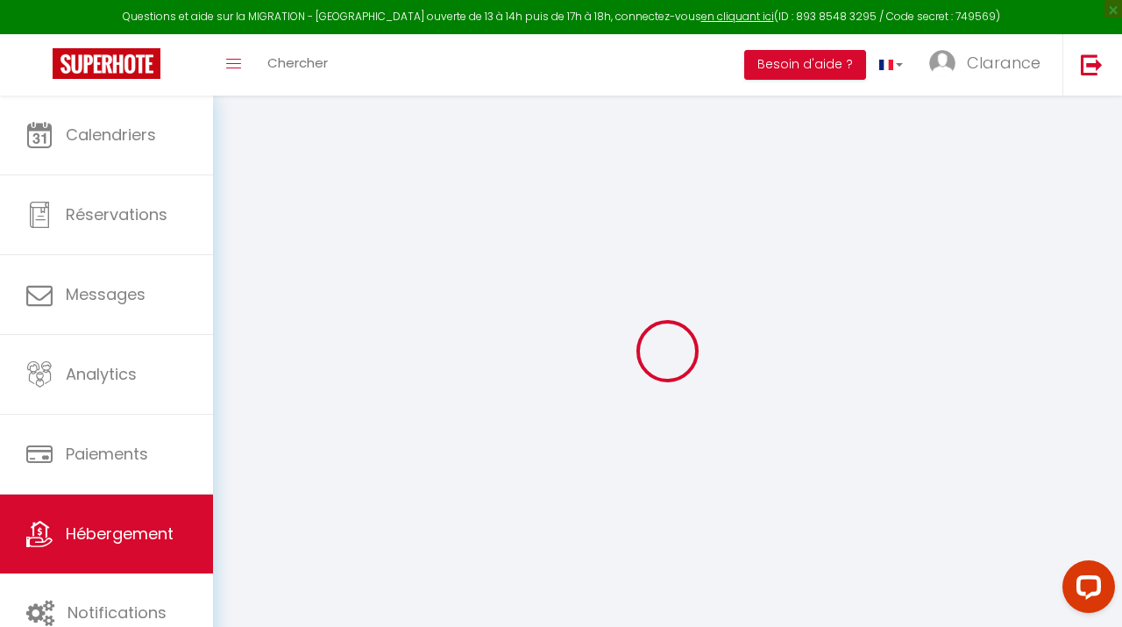
checkbox input "false"
select select
type input "[PERSON_NAME] · Cozy Nest [GEOGRAPHIC_DATA] 25mn Disney 20mn"
select select "5"
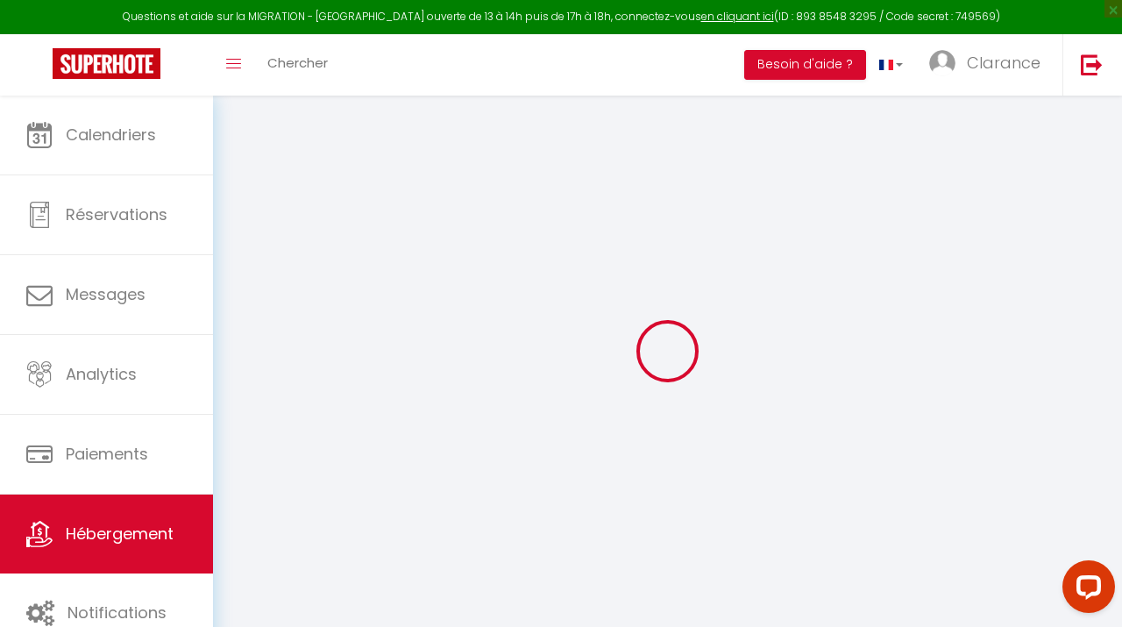
type input "69"
type input "5"
type input "45"
type input "3"
type input "13.98"
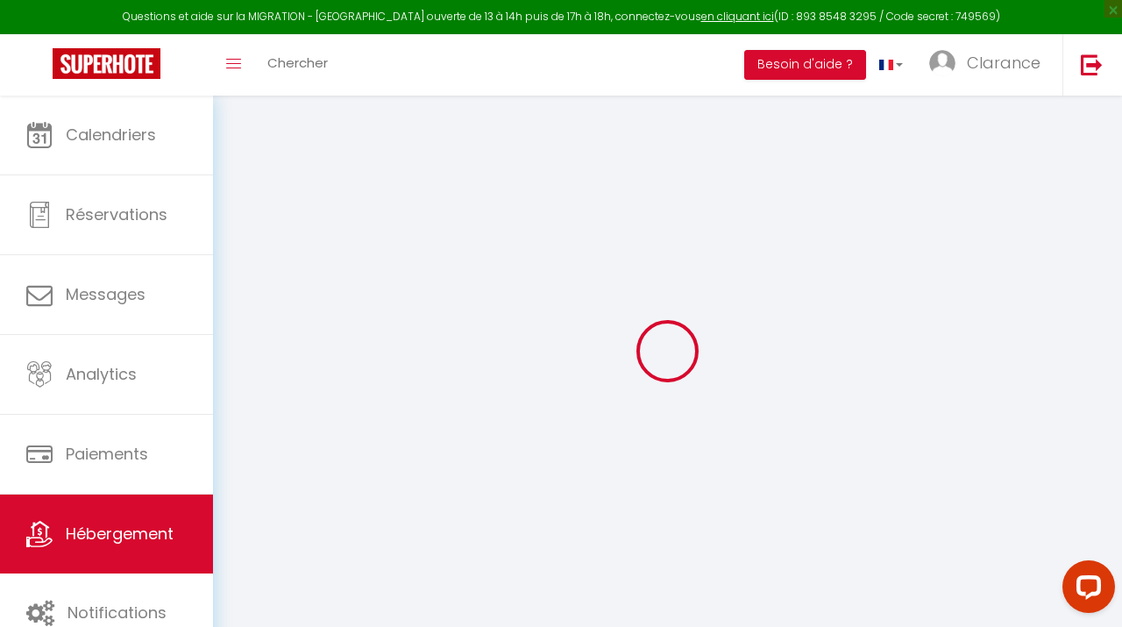
type input "400"
select select
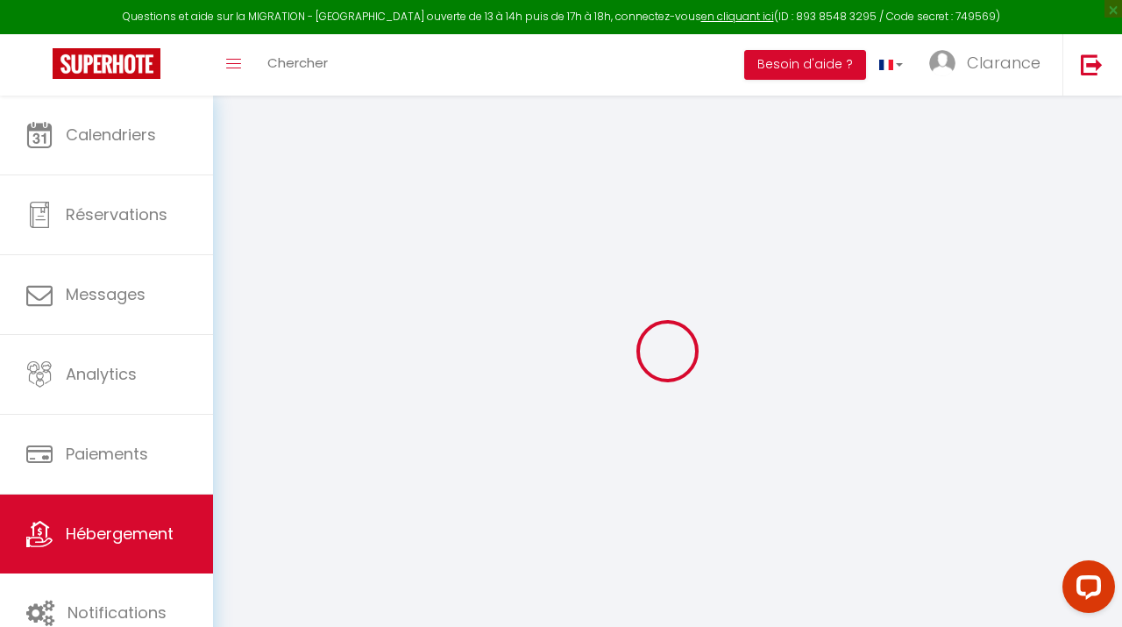
select select
type input "[STREET_ADDRESS]"
type input "77100"
type input "Meaux"
type input "[EMAIL_ADDRESS][DOMAIN_NAME]"
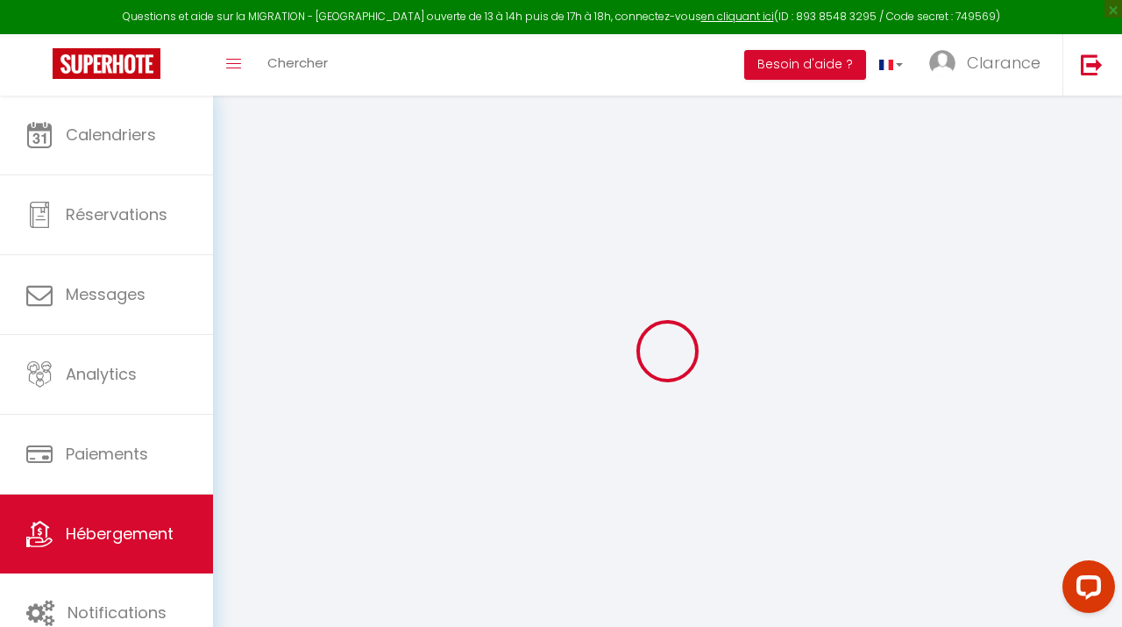
select select "15679"
checkbox input "false"
checkbox input "true"
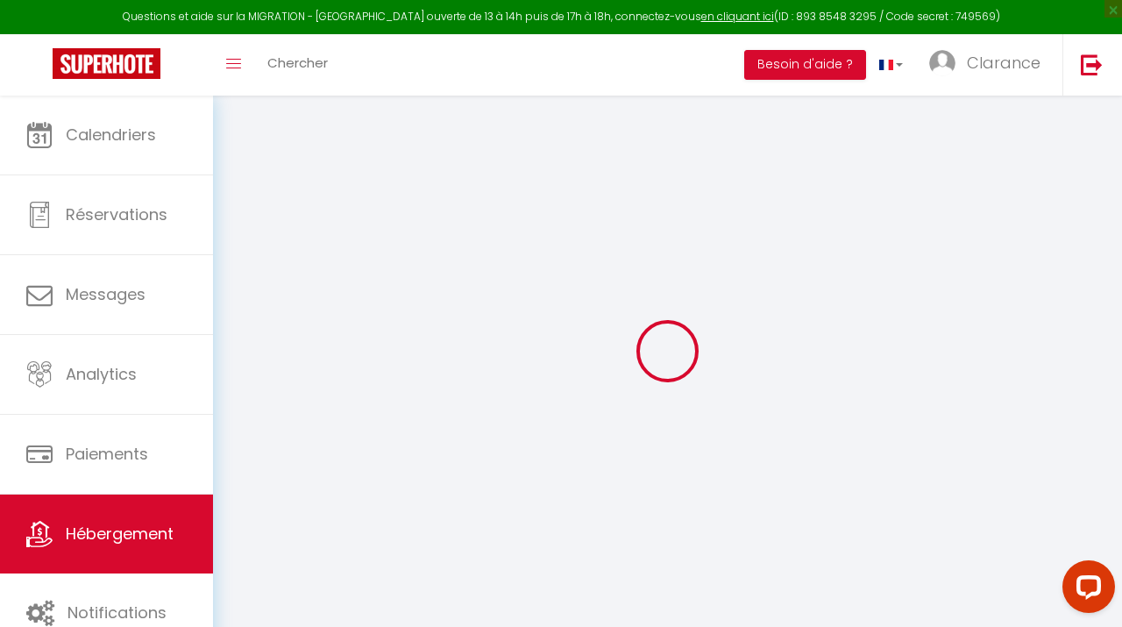
radio input "true"
select select
type input "0"
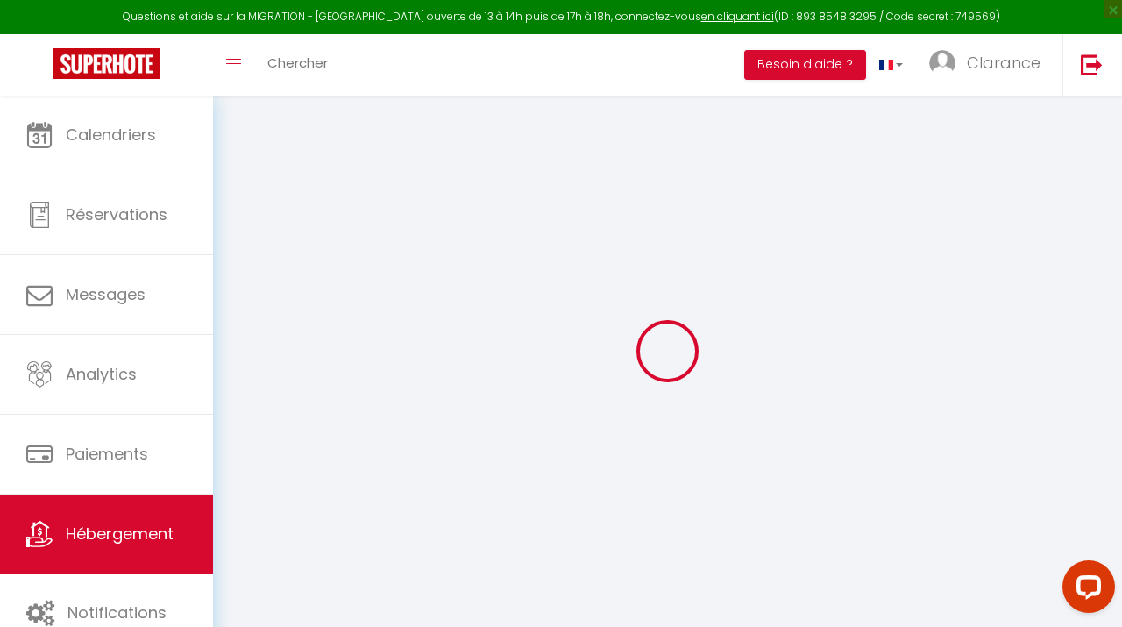
type input "0"
select select
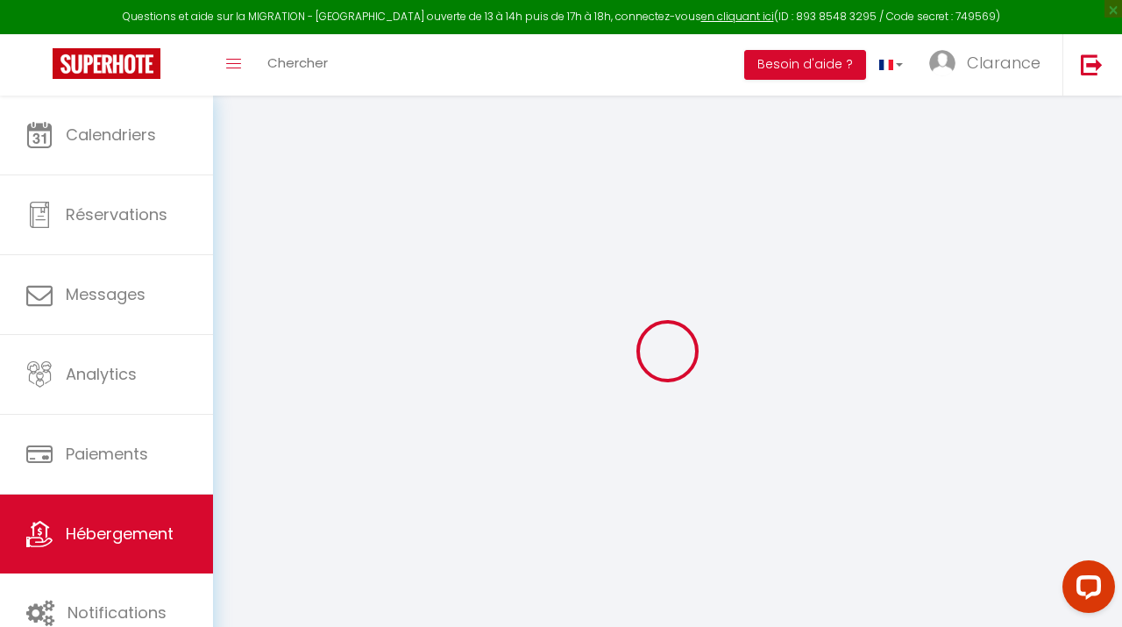
select select
checkbox input "false"
checkbox input "true"
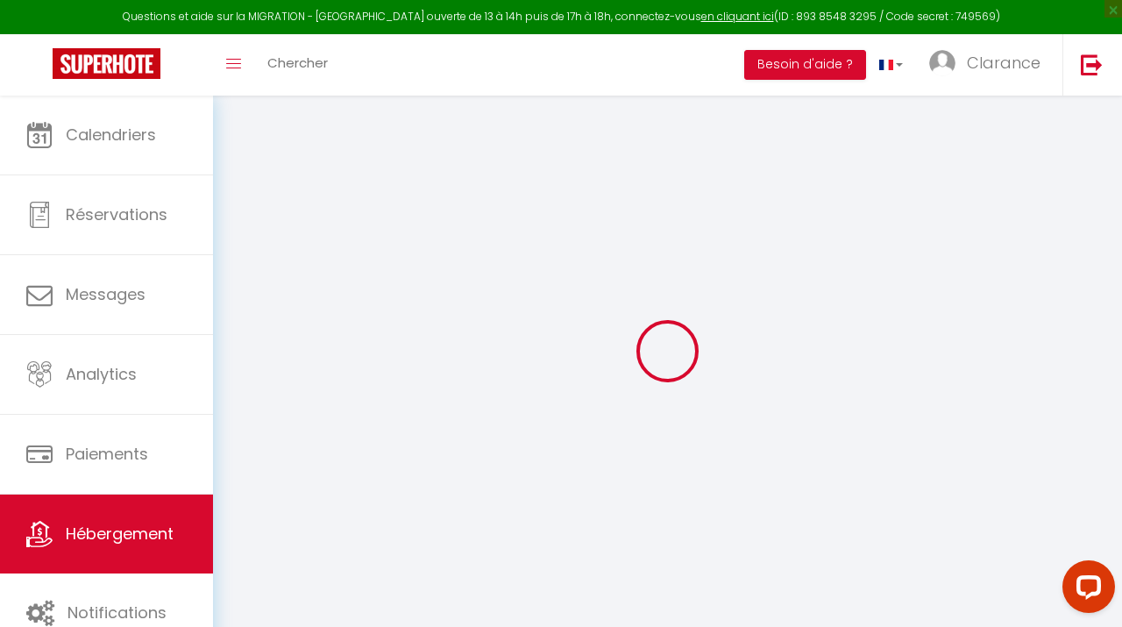
checkbox input "true"
checkbox input "false"
checkbox input "true"
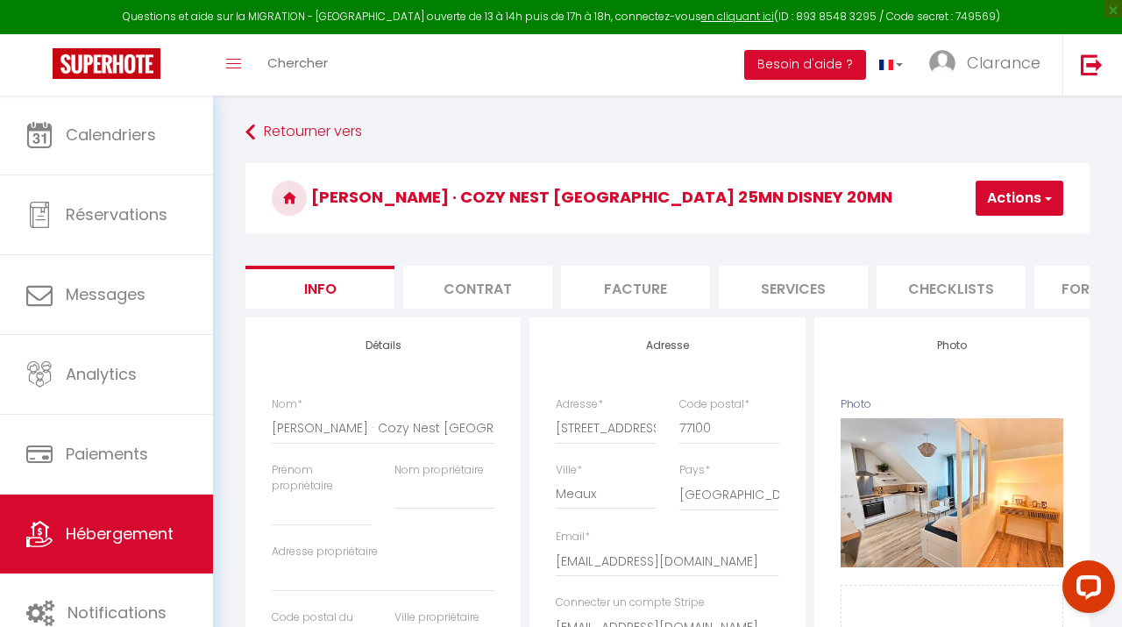
checkbox input "false"
checkbox input "true"
select select "9538-1006514376561521629"
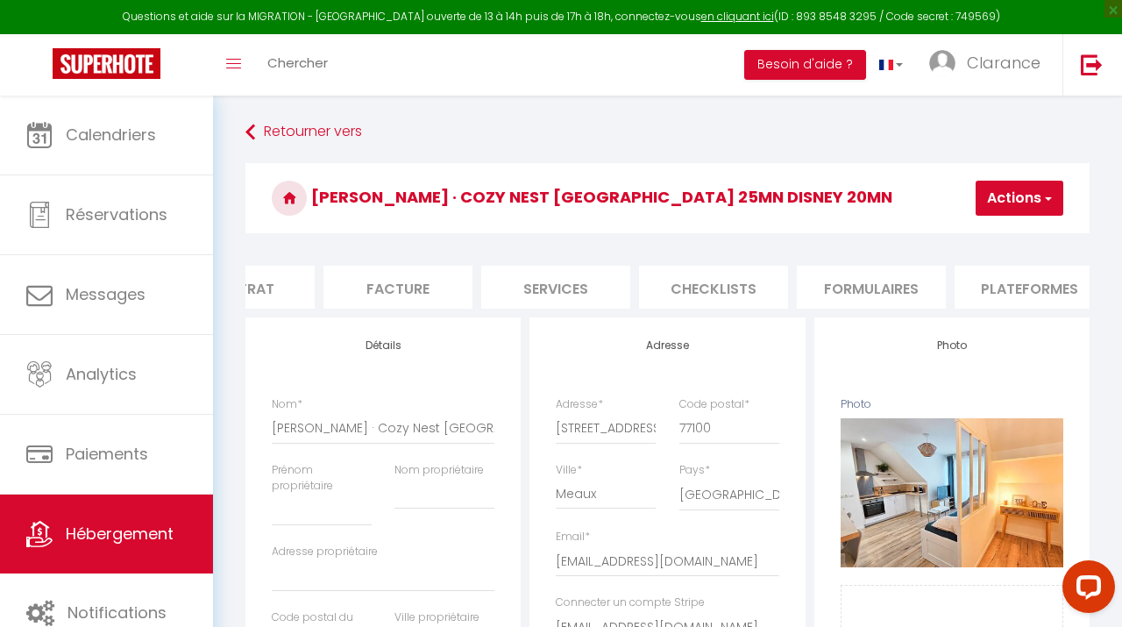
scroll to position [0, 247]
click at [1010, 294] on li "Plateformes" at bounding box center [1019, 287] width 149 height 43
select select "365"
select select "EUR"
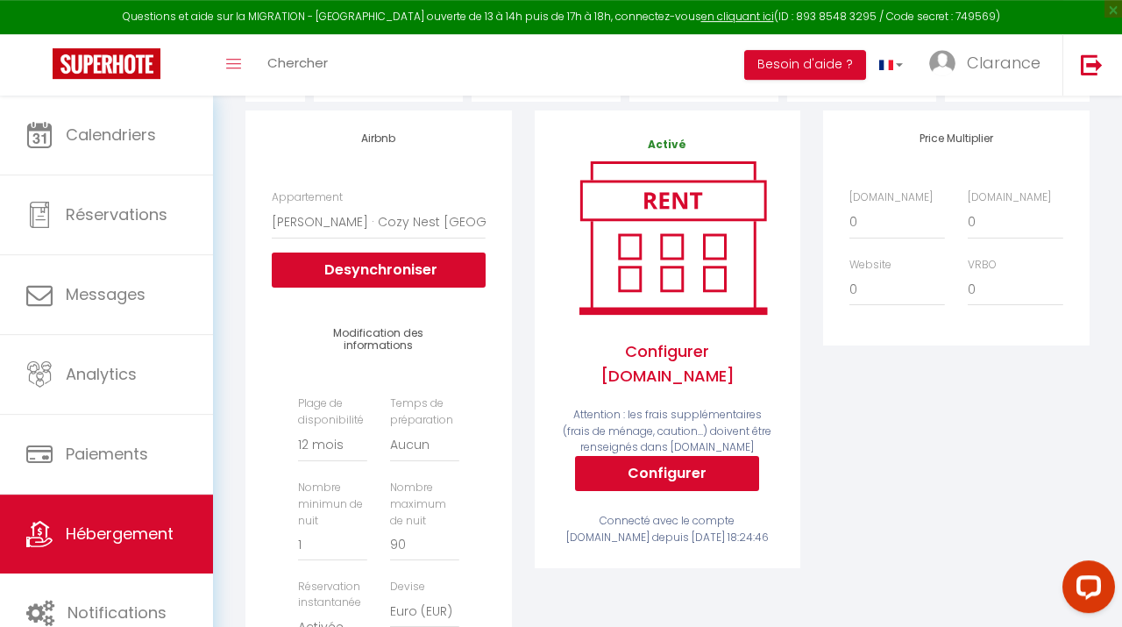
scroll to position [208, 0]
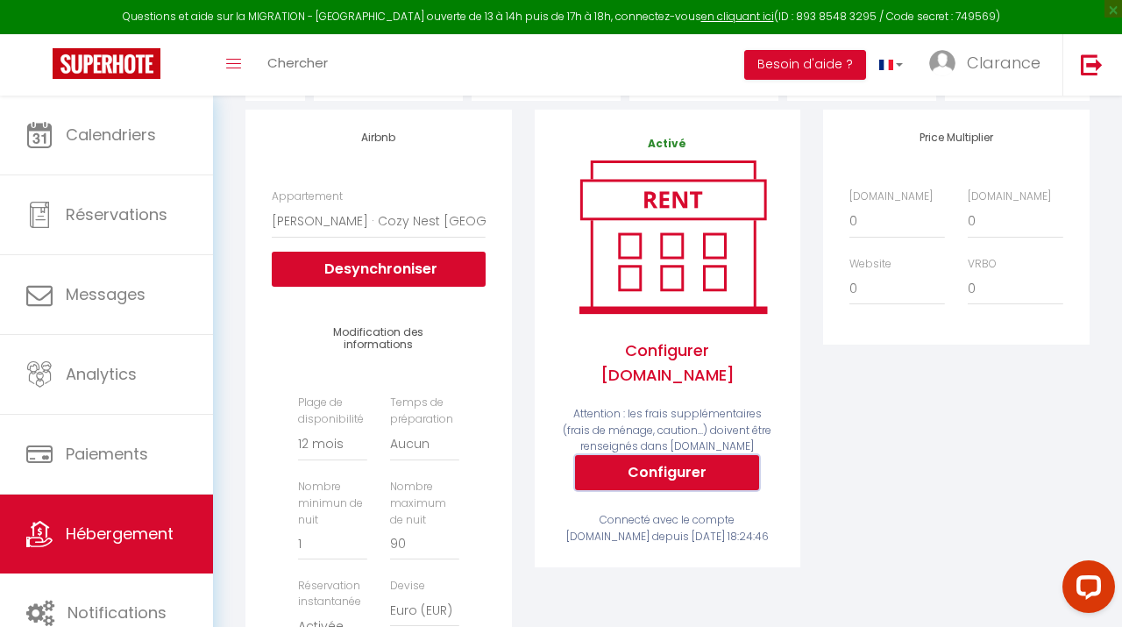
click at [684, 455] on button "Configurer" at bounding box center [667, 472] width 184 height 35
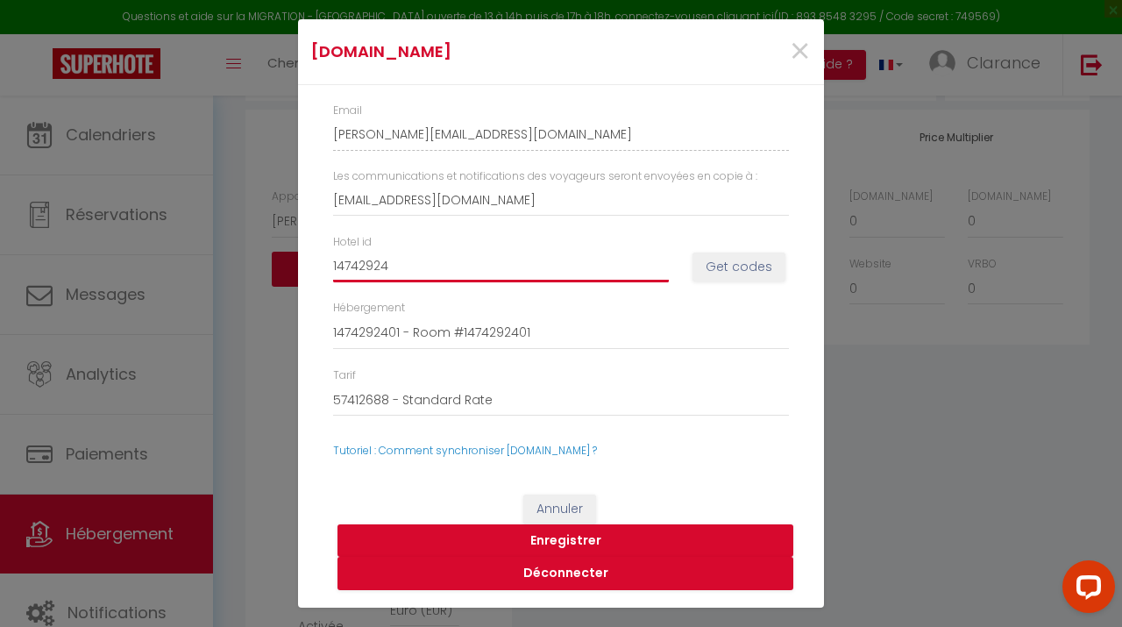
click at [572, 270] on input "14742924" at bounding box center [501, 267] width 336 height 32
type input "14768997"
click at [723, 278] on button "Get codes" at bounding box center [738, 267] width 93 height 30
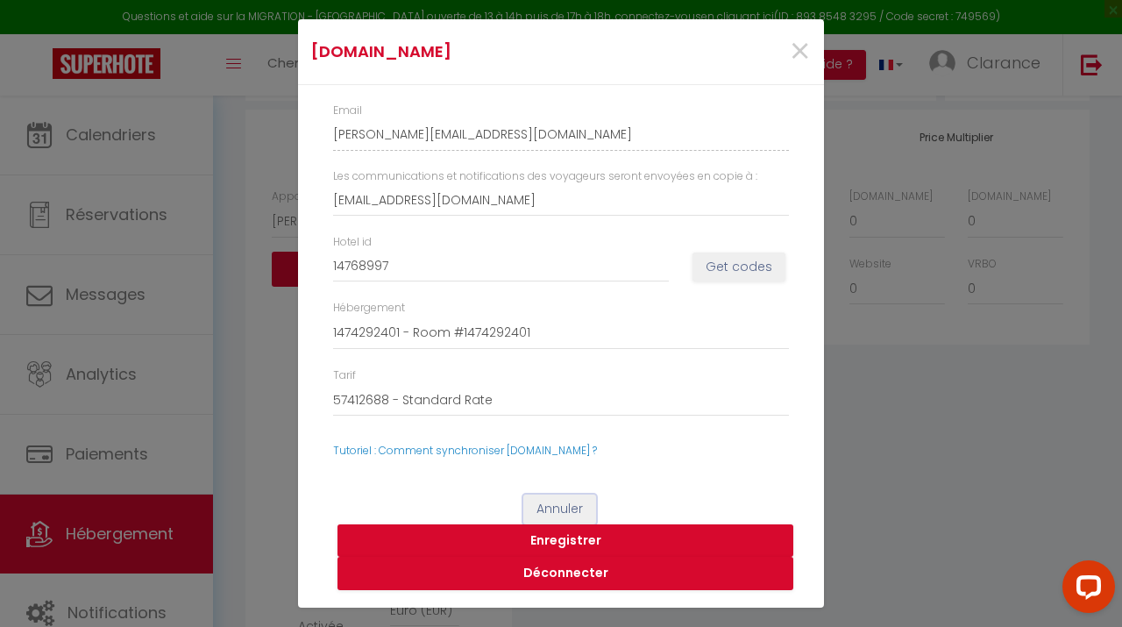
click at [560, 514] on button "Annuler" at bounding box center [559, 509] width 73 height 30
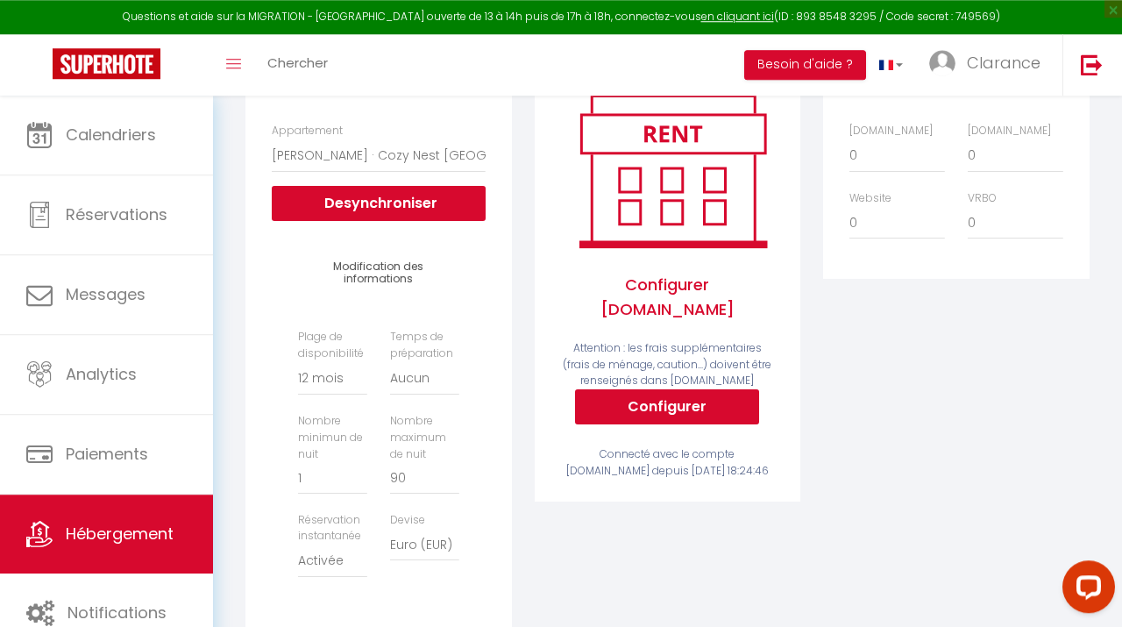
scroll to position [259, 0]
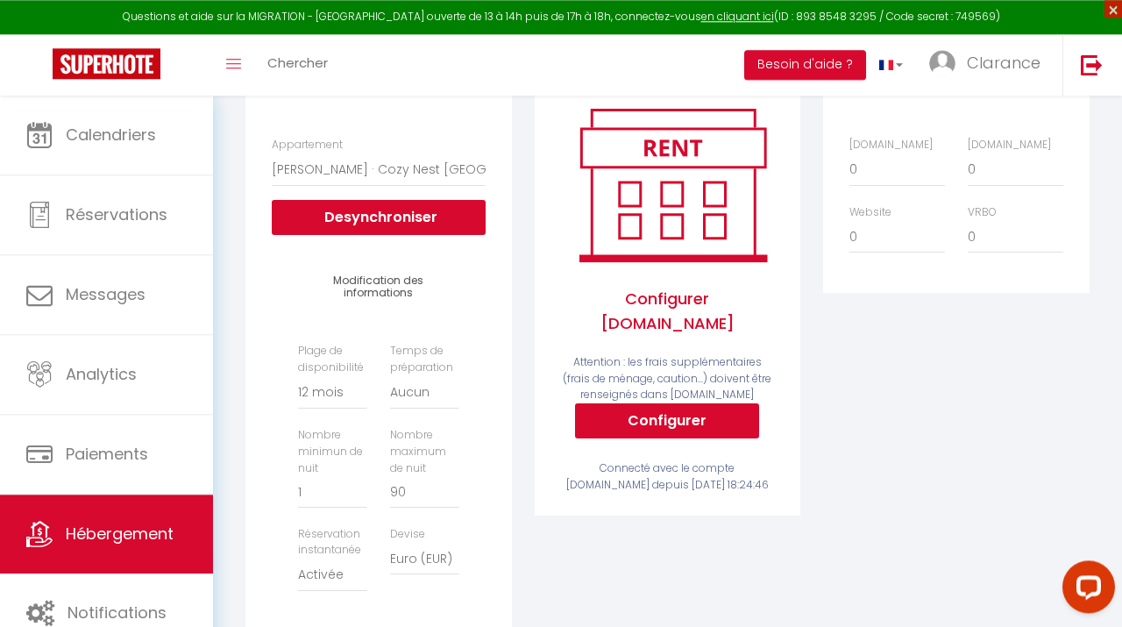
click at [1107, 8] on span "×" at bounding box center [1113, 9] width 18 height 18
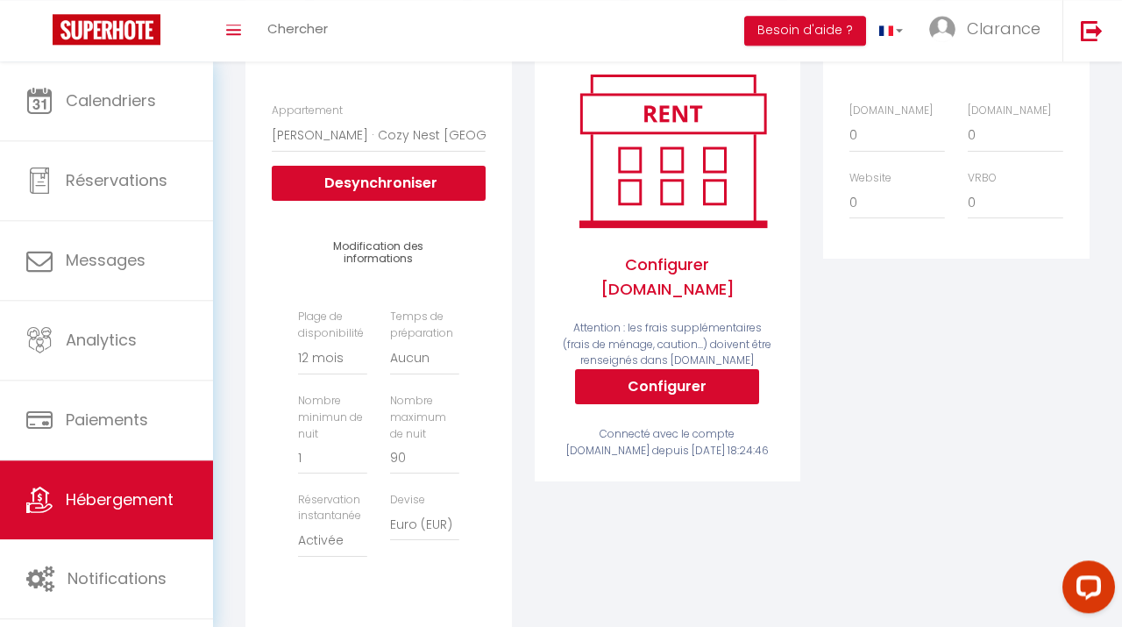
scroll to position [0, 0]
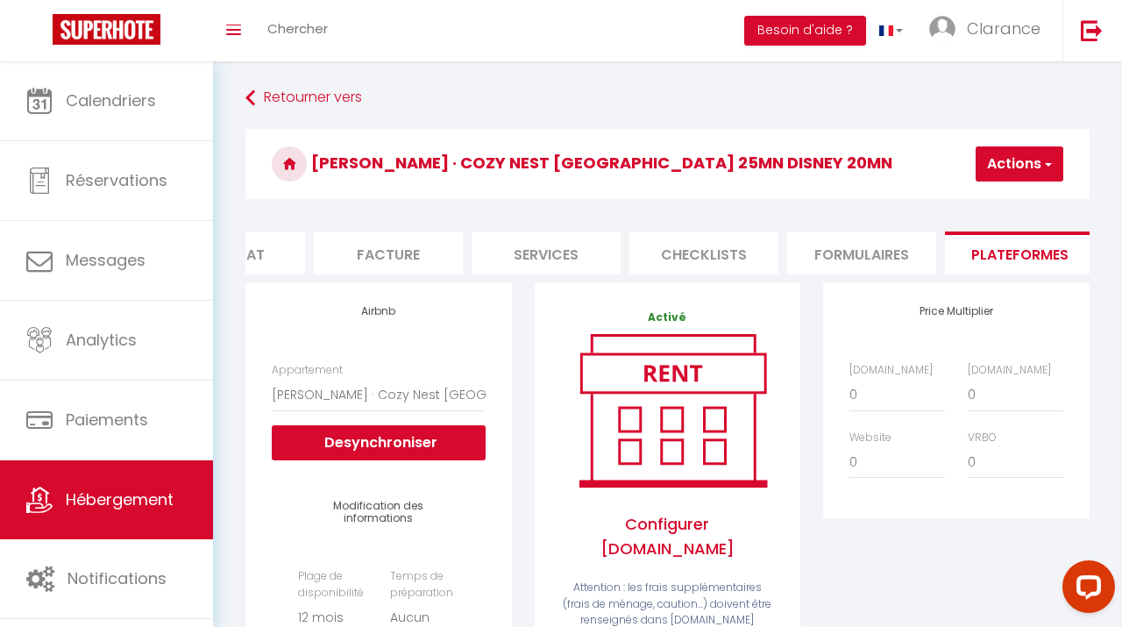
click at [979, 160] on button "Actions" at bounding box center [1019, 163] width 88 height 35
click at [960, 199] on link "Enregistrer" at bounding box center [993, 202] width 138 height 23
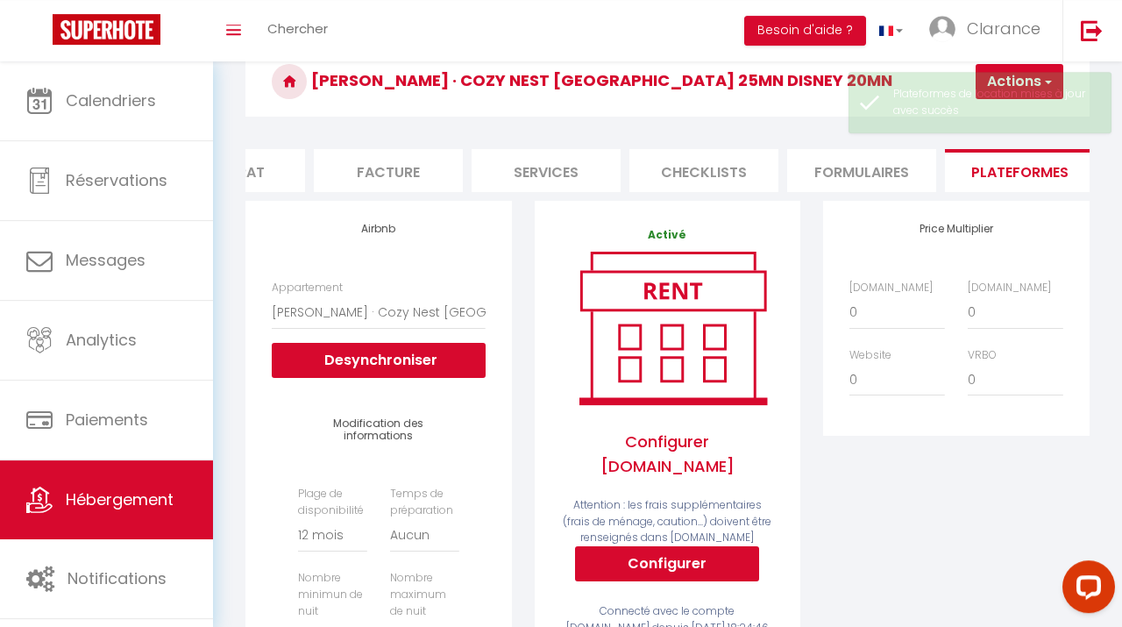
scroll to position [63, 0]
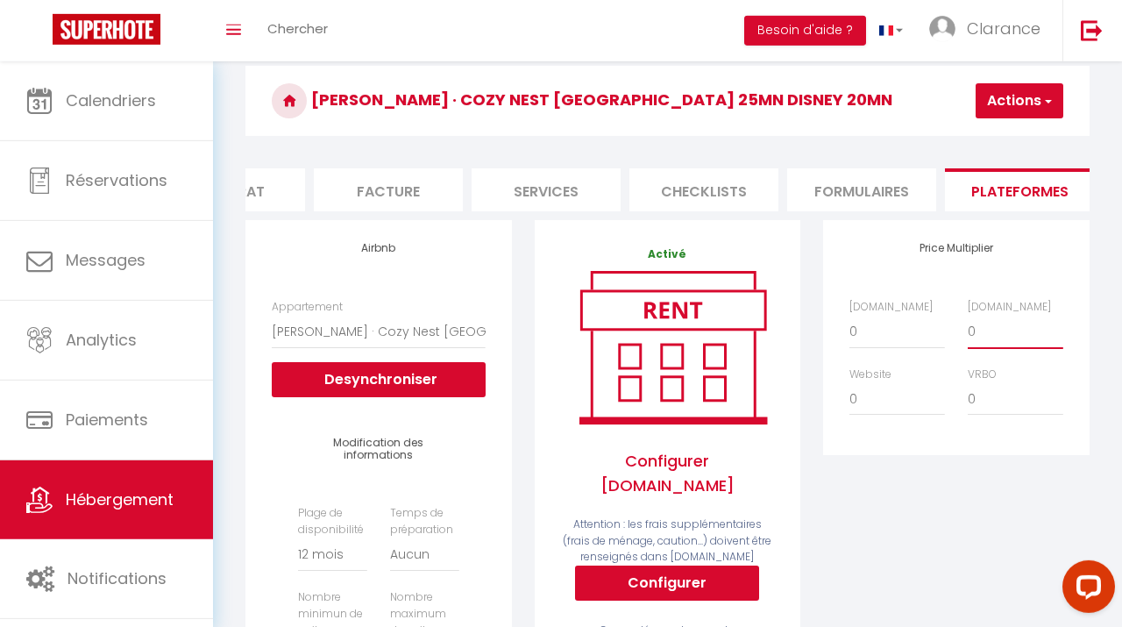
click at [968, 315] on select "0 + 1 % + 2 % + 3 % + 4 % + 5 % + 6 % + 7 % + 8 % + 9 %" at bounding box center [1016, 331] width 96 height 33
select select "+ 18 %"
click option "+ 18 %" at bounding box center [0, 0] width 0 height 0
click at [849, 382] on select "0 + 1 % + 2 % + 3 % + 4 % + 5 % + 6 % + 7 % + 8 % + 9 %" at bounding box center [897, 398] width 96 height 33
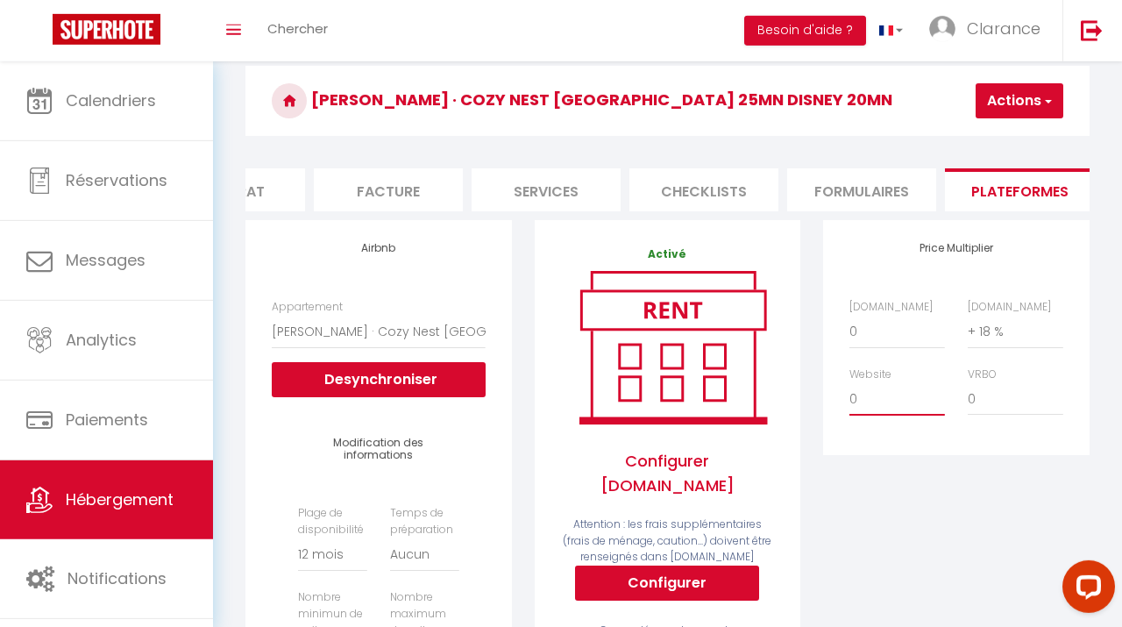
click option "- 5 %" at bounding box center [0, 0] width 0 height 0
click at [849, 382] on select "0 + 1 % + 2 % + 3 % + 4 % + 5 % + 6 % + 7 % + 8 % + 9 %" at bounding box center [897, 398] width 96 height 33
select select "- 10 %"
click option "- 10 %" at bounding box center [0, 0] width 0 height 0
click at [1002, 107] on button "Actions" at bounding box center [1019, 100] width 88 height 35
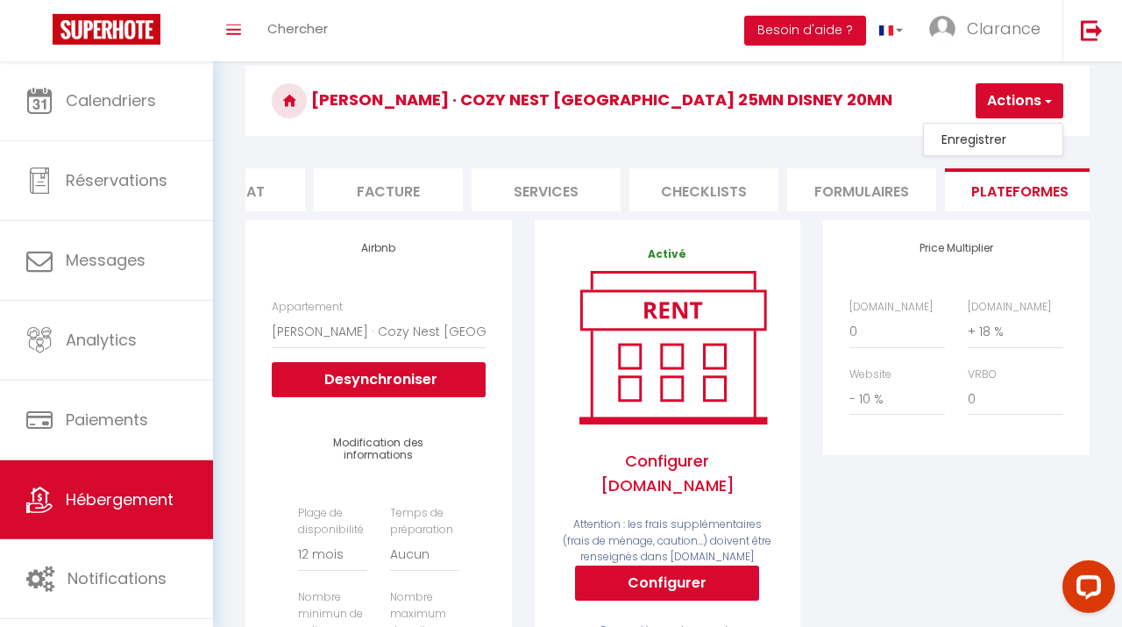
click at [980, 141] on link "Enregistrer" at bounding box center [993, 139] width 138 height 23
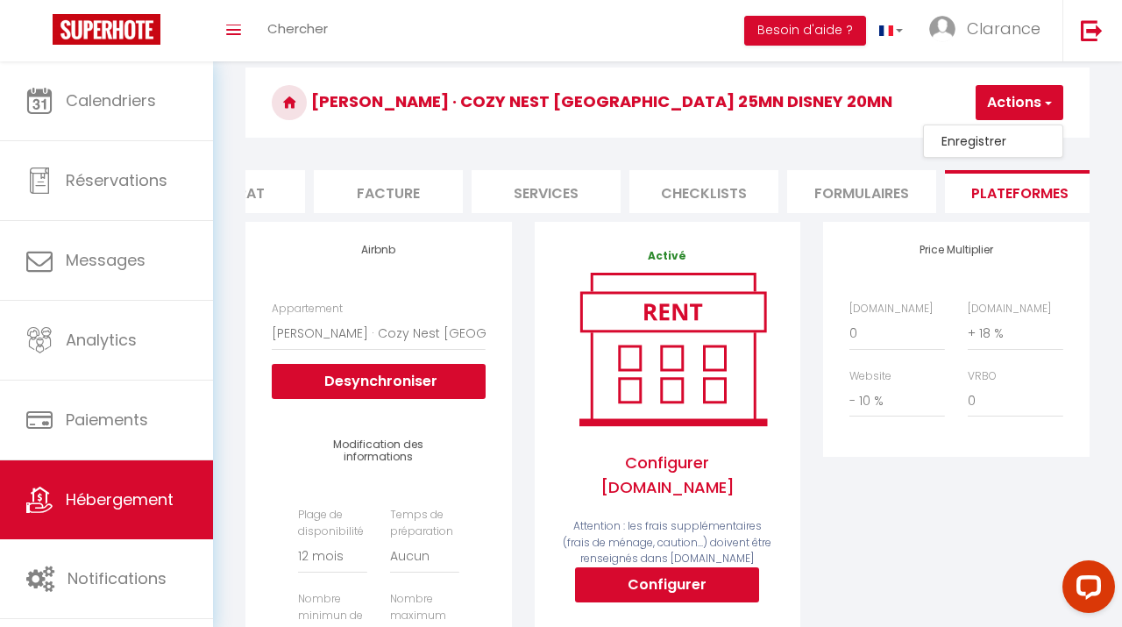
scroll to position [0, 247]
